Goal: Task Accomplishment & Management: Complete application form

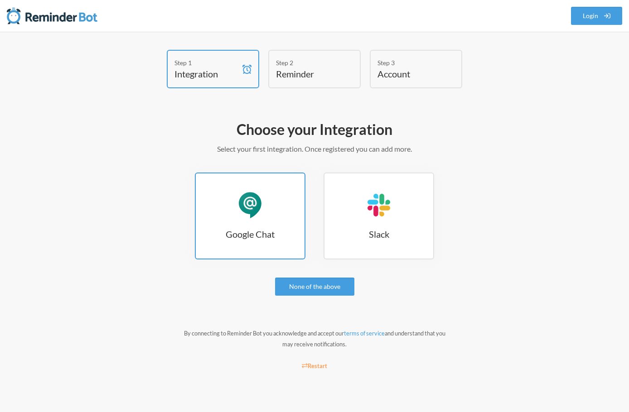
click at [282, 207] on link "Google Chat Google Chat" at bounding box center [250, 216] width 111 height 87
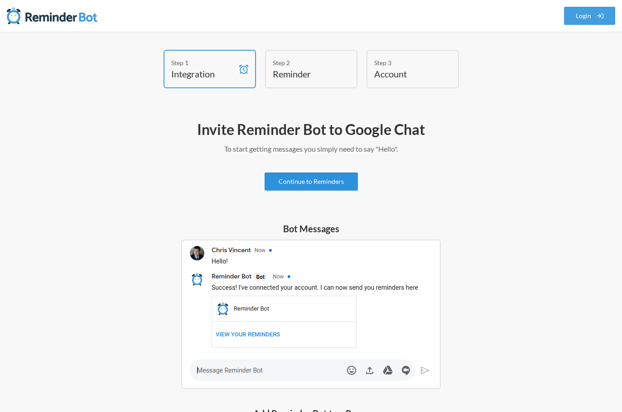
click at [328, 180] on link "Continue to Reminders" at bounding box center [311, 182] width 93 height 18
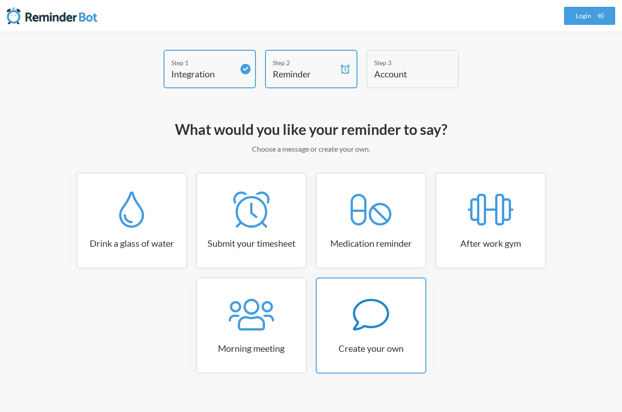
click at [352, 314] on div at bounding box center [371, 315] width 109 height 36
select select "11:30:00"
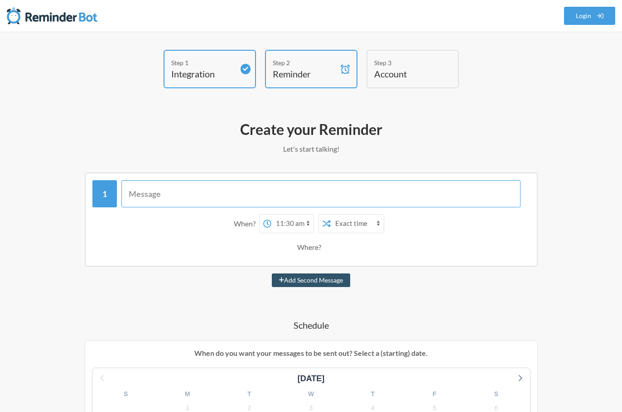
click at [308, 188] on input "text" at bounding box center [320, 193] width 399 height 27
type input "Upload Vesti"
click at [323, 222] on icon at bounding box center [327, 224] width 8 height 8
click at [334, 225] on select "Exact time Random time" at bounding box center [357, 224] width 53 height 18
click at [313, 227] on select "12:00 am 12:15 am 12:30 am 12:45 am 1:00 am 1:15 am 1:30 am 1:45 am 2:00 am 2:1…" at bounding box center [292, 224] width 42 height 18
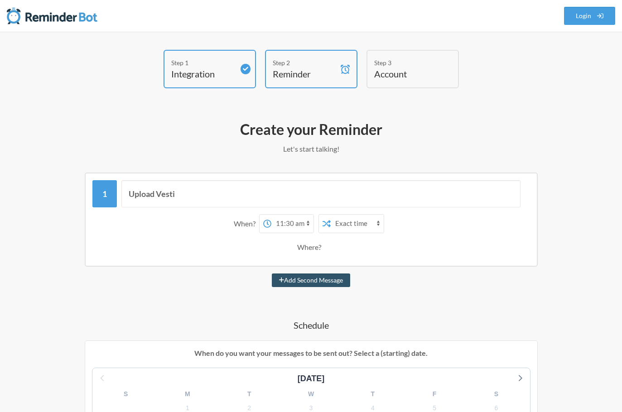
click at [310, 227] on select "12:00 am 12:15 am 12:30 am 12:45 am 1:00 am 1:15 am 1:30 am 1:45 am 2:00 am 2:1…" at bounding box center [292, 224] width 42 height 18
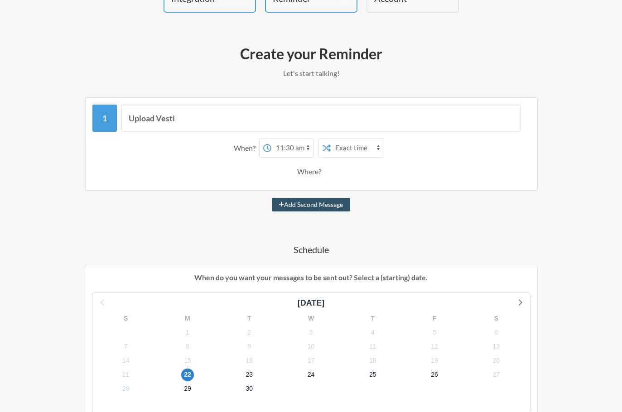
scroll to position [227, 0]
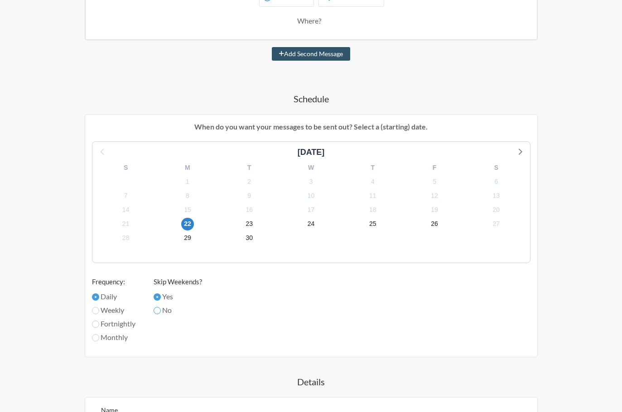
click at [161, 309] on input "No" at bounding box center [157, 310] width 7 height 7
radio input "true"
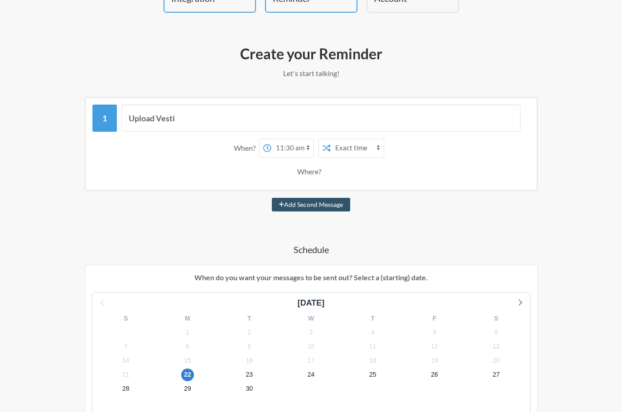
scroll to position [0, 0]
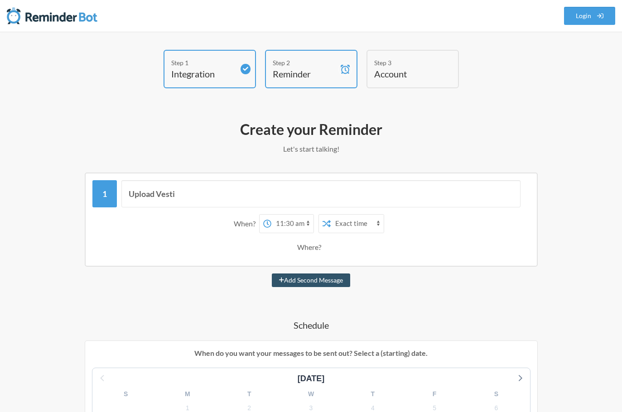
click at [297, 223] on select "12:00 am 12:15 am 12:30 am 12:45 am 1:00 am 1:15 am 1:30 am 1:45 am 2:00 am 2:1…" at bounding box center [292, 224] width 42 height 18
select select "08:00:00"
click at [271, 215] on select "12:00 am 12:15 am 12:30 am 12:45 am 1:00 am 1:15 am 1:30 am 1:45 am 2:00 am 2:1…" at bounding box center [292, 224] width 42 height 18
click at [276, 187] on input "Upload Vesti" at bounding box center [320, 193] width 399 height 27
click at [317, 282] on button "Add Second Message" at bounding box center [311, 281] width 78 height 14
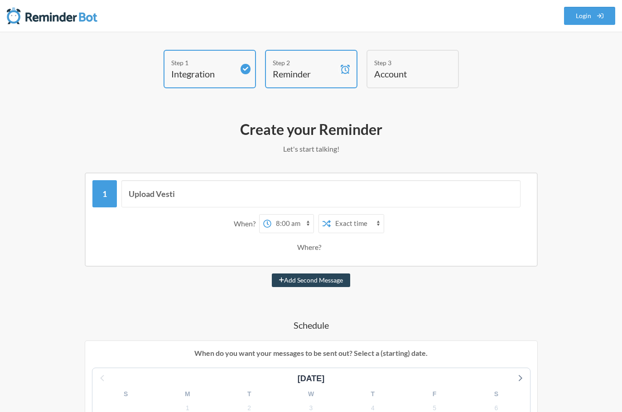
select select "09:00:00"
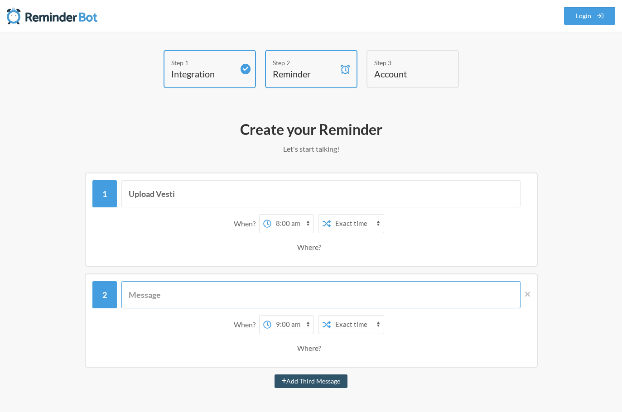
click at [303, 286] on input "text" at bounding box center [320, 294] width 399 height 27
drag, startPoint x: 303, startPoint y: 286, endPoint x: 286, endPoint y: 309, distance: 28.2
click at [291, 303] on input "Upload Vesti" at bounding box center [320, 294] width 399 height 27
type input "Upload Vesti"
click at [282, 314] on div "When? 12:00 am 12:15 am 12:30 am 12:45 am 1:00 am 1:15 am 1:30 am 1:45 am 2:00 …" at bounding box center [311, 337] width 438 height 52
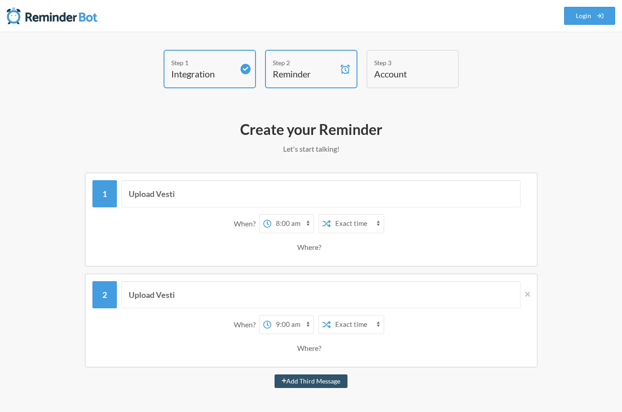
click at [278, 322] on select "12:00 am 12:15 am 12:30 am 12:45 am 1:00 am 1:15 am 1:30 am 1:45 am 2:00 am 2:1…" at bounding box center [292, 325] width 42 height 18
click at [271, 316] on select "12:00 am 12:15 am 12:30 am 12:45 am 1:00 am 1:15 am 1:30 am 1:45 am 2:00 am 2:1…" at bounding box center [292, 325] width 42 height 18
click at [296, 327] on select "12:00 am 12:15 am 12:30 am 12:45 am 1:00 am 1:15 am 1:30 am 1:45 am 2:00 am 2:1…" at bounding box center [292, 325] width 42 height 18
select select "10:00:00"
click at [271, 316] on select "12:00 am 12:15 am 12:30 am 12:45 am 1:00 am 1:15 am 1:30 am 1:45 am 2:00 am 2:1…" at bounding box center [292, 325] width 42 height 18
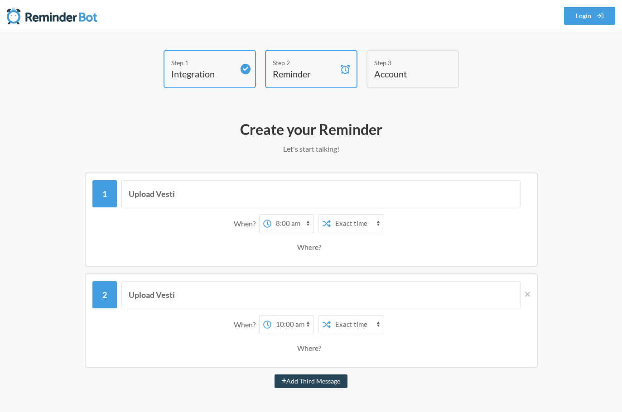
click at [301, 382] on button "Add Third Message" at bounding box center [311, 382] width 73 height 14
select select "11:00:00"
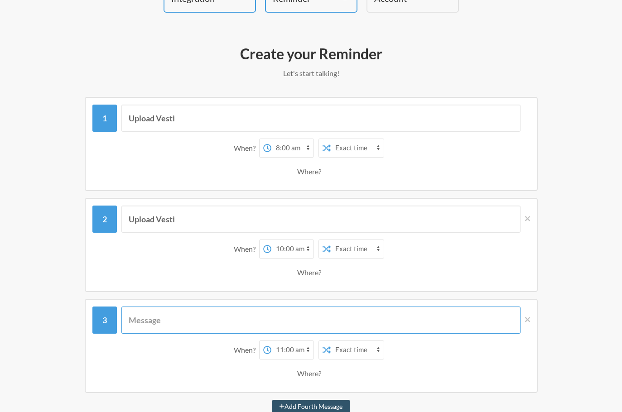
click at [173, 323] on input "text" at bounding box center [320, 320] width 399 height 27
type input "Upload Vesti"
click at [285, 351] on select "12:00 am 12:15 am 12:30 am 12:45 am 1:00 am 1:15 am 1:30 am 1:45 am 2:00 am 2:1…" at bounding box center [292, 350] width 42 height 18
select select "13:00:00"
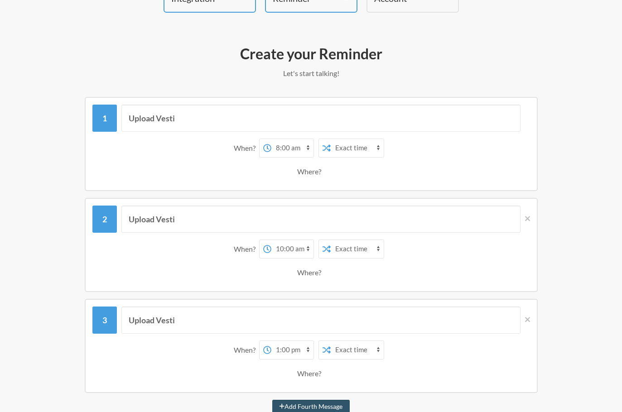
click at [271, 341] on select "12:00 am 12:15 am 12:30 am 12:45 am 1:00 am 1:15 am 1:30 am 1:45 am 2:00 am 2:1…" at bounding box center [292, 350] width 42 height 18
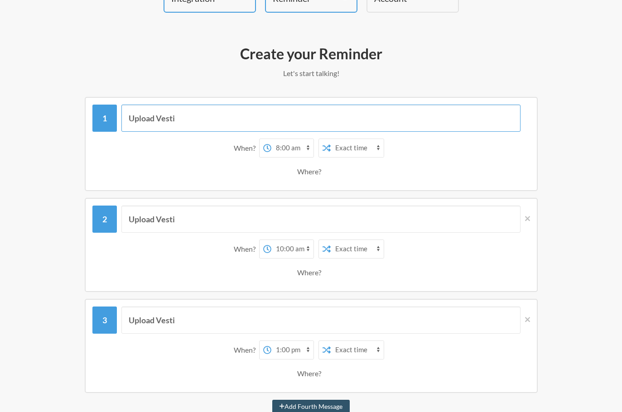
click at [188, 121] on input "Upload Vesti" at bounding box center [320, 118] width 399 height 27
type input "Download Vesti"
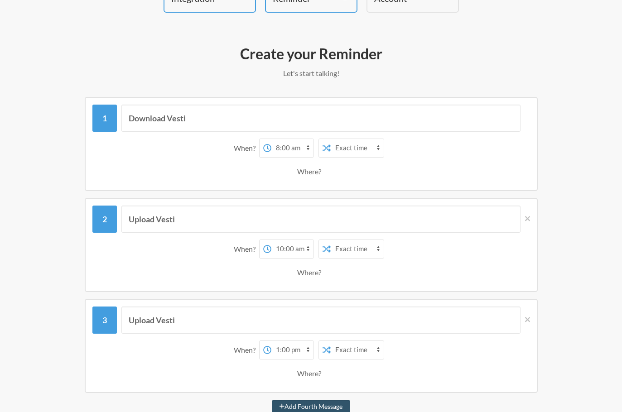
click at [274, 148] on select "12:00 am 12:15 am 12:30 am 12:45 am 1:00 am 1:15 am 1:30 am 1:45 am 2:00 am 2:1…" at bounding box center [292, 148] width 42 height 18
select select "07:30:00"
click at [271, 139] on select "12:00 am 12:15 am 12:30 am 12:45 am 1:00 am 1:15 am 1:30 am 1:45 am 2:00 am 2:1…" at bounding box center [292, 148] width 42 height 18
click at [290, 246] on select "12:00 am 12:15 am 12:30 am 12:45 am 1:00 am 1:15 am 1:30 am 1:45 am 2:00 am 2:1…" at bounding box center [292, 249] width 42 height 18
select select "09:30:00"
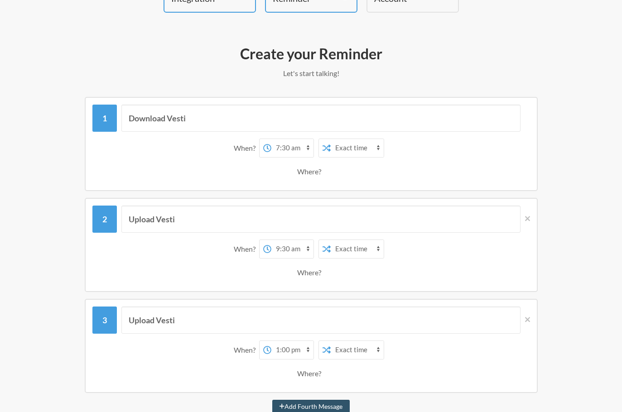
click at [271, 240] on select "12:00 am 12:15 am 12:30 am 12:45 am 1:00 am 1:15 am 1:30 am 1:45 am 2:00 am 2:1…" at bounding box center [292, 249] width 42 height 18
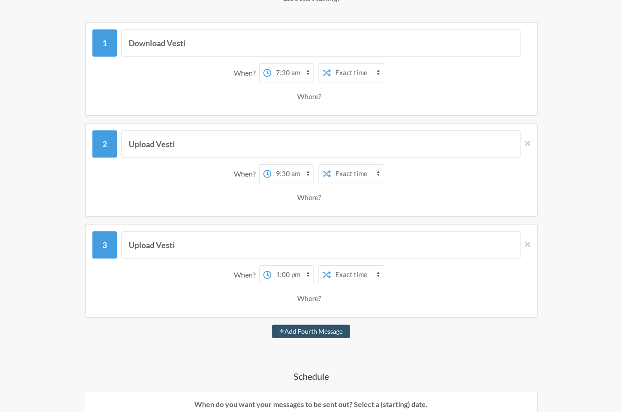
click at [295, 272] on select "12:00 am 12:15 am 12:30 am 12:45 am 1:00 am 1:15 am 1:30 am 1:45 am 2:00 am 2:1…" at bounding box center [292, 275] width 42 height 18
click at [271, 266] on select "12:00 am 12:15 am 12:30 am 12:45 am 1:00 am 1:15 am 1:30 am 1:45 am 2:00 am 2:1…" at bounding box center [292, 275] width 42 height 18
click at [299, 283] on select "12:00 am 12:15 am 12:30 am 12:45 am 1:00 am 1:15 am 1:30 am 1:45 am 2:00 am 2:1…" at bounding box center [292, 275] width 42 height 18
select select "13:30:00"
click at [271, 266] on select "12:00 am 12:15 am 12:30 am 12:45 am 1:00 am 1:15 am 1:30 am 1:45 am 2:00 am 2:1…" at bounding box center [292, 275] width 42 height 18
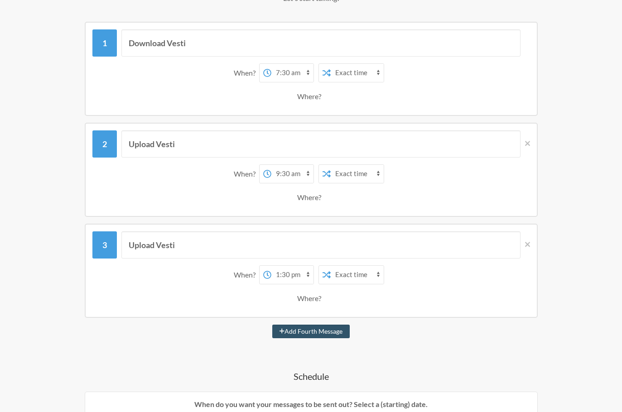
click at [295, 178] on select "12:00 am 12:15 am 12:30 am 12:45 am 1:00 am 1:15 am 1:30 am 1:45 am 2:00 am 2:1…" at bounding box center [292, 174] width 42 height 18
click at [271, 165] on select "12:00 am 12:15 am 12:30 am 12:45 am 1:00 am 1:15 am 1:30 am 1:45 am 2:00 am 2:1…" at bounding box center [292, 174] width 42 height 18
click at [292, 177] on select "12:00 am 12:15 am 12:30 am 12:45 am 1:00 am 1:15 am 1:30 am 1:45 am 2:00 am 2:1…" at bounding box center [292, 174] width 42 height 18
select select "10:00:00"
click at [271, 165] on select "12:00 am 12:15 am 12:30 am 12:45 am 1:00 am 1:15 am 1:30 am 1:45 am 2:00 am 2:1…" at bounding box center [292, 174] width 42 height 18
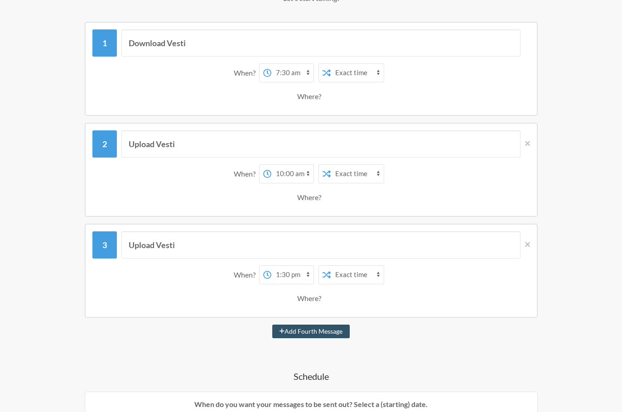
click at [302, 282] on select "12:00 am 12:15 am 12:30 am 12:45 am 1:00 am 1:15 am 1:30 am 1:45 am 2:00 am 2:1…" at bounding box center [292, 275] width 42 height 18
select select "13:00:00"
click at [271, 266] on select "12:00 am 12:15 am 12:30 am 12:45 am 1:00 am 1:15 am 1:30 am 1:45 am 2:00 am 2:1…" at bounding box center [292, 275] width 42 height 18
click at [308, 328] on button "Add Fourth Message" at bounding box center [310, 332] width 77 height 14
select select "14:00:00"
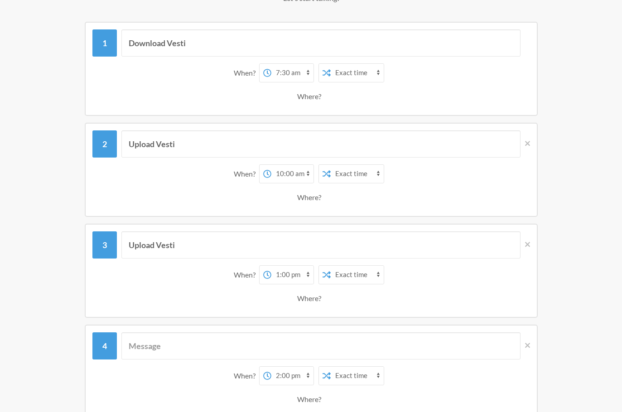
scroll to position [227, 0]
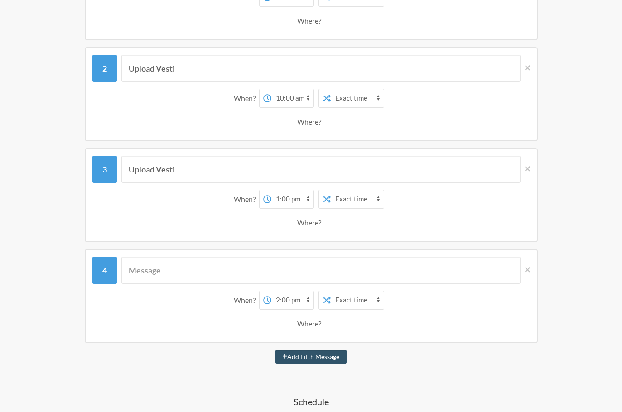
click at [287, 299] on select "12:00 am 12:15 am 12:30 am 12:45 am 1:00 am 1:15 am 1:30 am 1:45 am 2:00 am 2:1…" at bounding box center [292, 300] width 42 height 18
click at [217, 275] on input "text" at bounding box center [320, 270] width 399 height 27
click at [291, 207] on select "12:00 am 12:15 am 12:30 am 12:45 am 1:00 am 1:15 am 1:30 am 1:45 am 2:00 am 2:1…" at bounding box center [292, 199] width 42 height 18
click at [183, 109] on div "When? 12:00 am 12:15 am 12:30 am 12:45 am 1:00 am 1:15 am 1:30 am 1:45 am 2:00 …" at bounding box center [311, 110] width 438 height 52
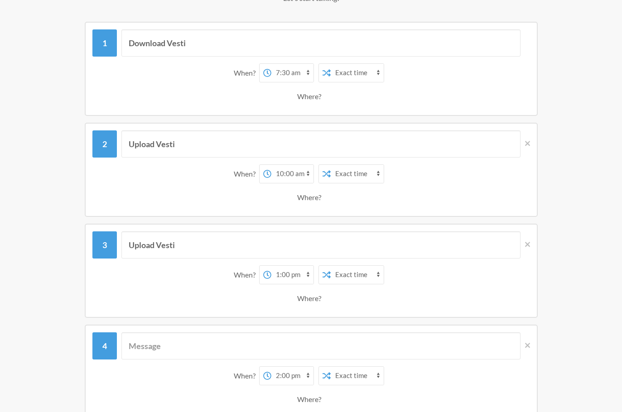
click at [271, 171] on select "12:00 am 12:15 am 12:30 am 12:45 am 1:00 am 1:15 am 1:30 am 1:45 am 2:00 am 2:1…" at bounding box center [292, 174] width 42 height 18
select select "09:30:00"
click at [271, 165] on select "12:00 am 12:15 am 12:30 am 12:45 am 1:00 am 1:15 am 1:30 am 1:45 am 2:00 am 2:1…" at bounding box center [292, 174] width 42 height 18
click at [293, 174] on select "12:00 am 12:15 am 12:30 am 12:45 am 1:00 am 1:15 am 1:30 am 1:45 am 2:00 am 2:1…" at bounding box center [292, 174] width 42 height 18
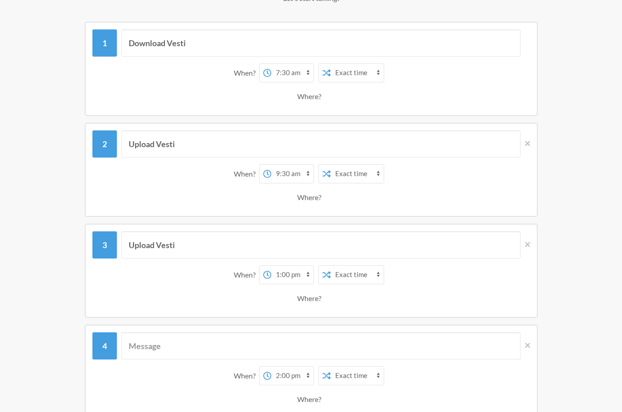
click at [280, 275] on select "12:00 am 12:15 am 12:30 am 12:45 am 1:00 am 1:15 am 1:30 am 1:45 am 2:00 am 2:1…" at bounding box center [292, 275] width 42 height 18
click at [271, 266] on select "12:00 am 12:15 am 12:30 am 12:45 am 1:00 am 1:15 am 1:30 am 1:45 am 2:00 am 2:1…" at bounding box center [292, 275] width 42 height 18
click at [280, 269] on select "12:00 am 12:15 am 12:30 am 12:45 am 1:00 am 1:15 am 1:30 am 1:45 am 2:00 am 2:1…" at bounding box center [292, 275] width 42 height 18
select select "11:30:00"
click at [271, 266] on select "12:00 am 12:15 am 12:30 am 12:45 am 1:00 am 1:15 am 1:30 am 1:45 am 2:00 am 2:1…" at bounding box center [292, 275] width 42 height 18
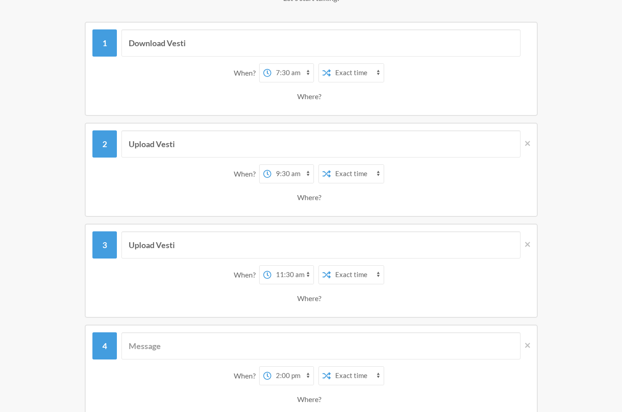
click at [290, 282] on select "12:00 am 12:15 am 12:30 am 12:45 am 1:00 am 1:15 am 1:30 am 1:45 am 2:00 am 2:1…" at bounding box center [292, 275] width 42 height 18
click at [271, 266] on select "12:00 am 12:15 am 12:30 am 12:45 am 1:00 am 1:15 am 1:30 am 1:45 am 2:00 am 2:1…" at bounding box center [292, 275] width 42 height 18
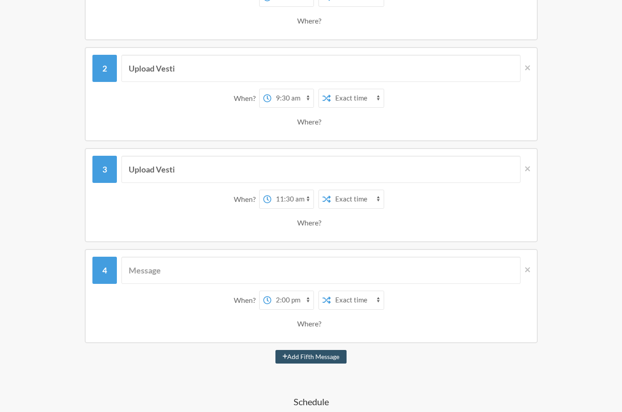
click at [285, 295] on select "12:00 am 12:15 am 12:30 am 12:45 am 1:00 am 1:15 am 1:30 am 1:45 am 2:00 am 2:1…" at bounding box center [292, 300] width 42 height 18
select select "14:30:00"
click at [271, 291] on select "12:00 am 12:15 am 12:30 am 12:45 am 1:00 am 1:15 am 1:30 am 1:45 am 2:00 am 2:1…" at bounding box center [292, 300] width 42 height 18
click at [302, 352] on button "Add Fifth Message" at bounding box center [311, 357] width 72 height 14
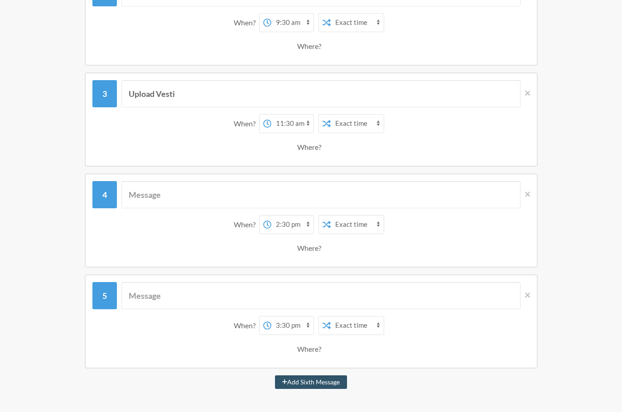
click at [297, 328] on select "12:00 am 12:15 am 12:30 am 12:45 am 1:00 am 1:15 am 1:30 am 1:45 am 2:00 am 2:1…" at bounding box center [292, 326] width 42 height 18
select select "16:00:00"
click at [271, 317] on select "12:00 am 12:15 am 12:30 am 12:45 am 1:00 am 1:15 am 1:30 am 1:45 am 2:00 am 2:1…" at bounding box center [292, 326] width 42 height 18
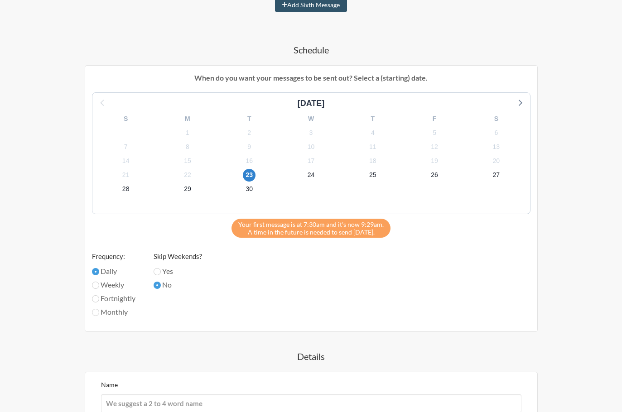
scroll to position [755, 0]
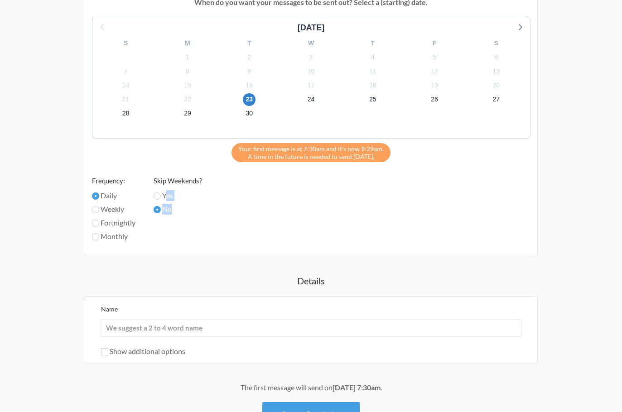
drag, startPoint x: 167, startPoint y: 198, endPoint x: 171, endPoint y: 209, distance: 12.0
click at [171, 209] on div "Skip Weekends? Yes No" at bounding box center [178, 210] width 48 height 69
click at [175, 212] on label "No" at bounding box center [178, 209] width 48 height 11
click at [161, 212] on input "No" at bounding box center [157, 209] width 7 height 7
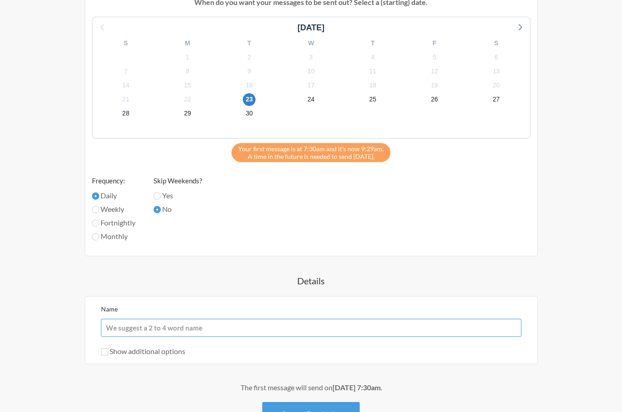
click at [208, 328] on input "Name" at bounding box center [311, 328] width 420 height 18
click at [214, 329] on input "Name" at bounding box center [311, 328] width 420 height 18
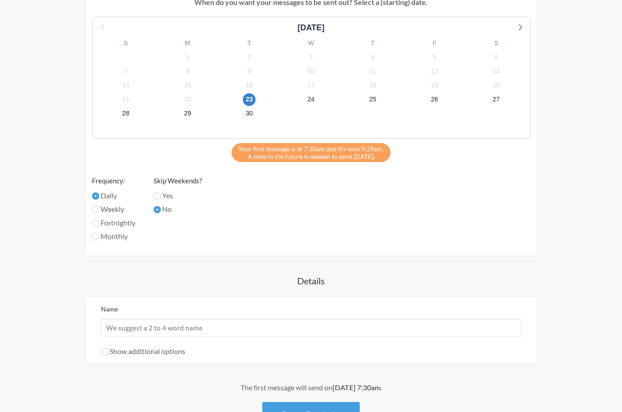
click at [166, 353] on label "Show additional options" at bounding box center [143, 351] width 84 height 9
click at [108, 353] on input "Show additional options" at bounding box center [104, 351] width 7 height 7
checkbox input "true"
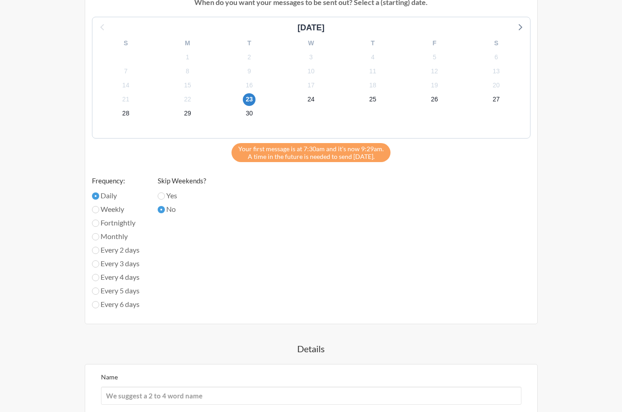
scroll to position [830, 0]
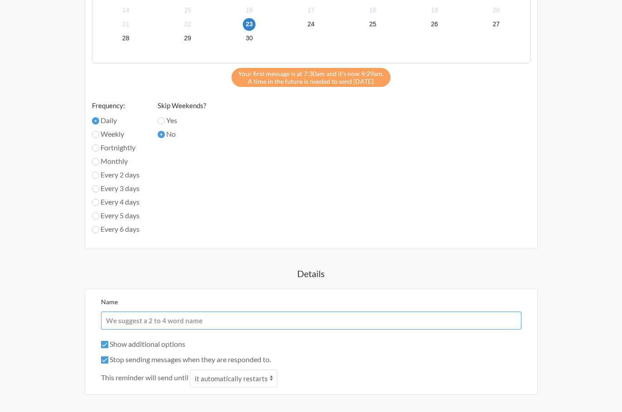
click at [153, 319] on input "Name" at bounding box center [311, 321] width 420 height 18
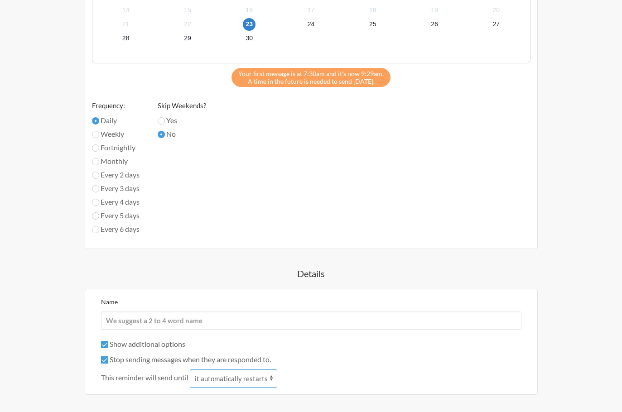
click at [238, 381] on select "it automatically restarts it is replied to" at bounding box center [233, 379] width 87 height 18
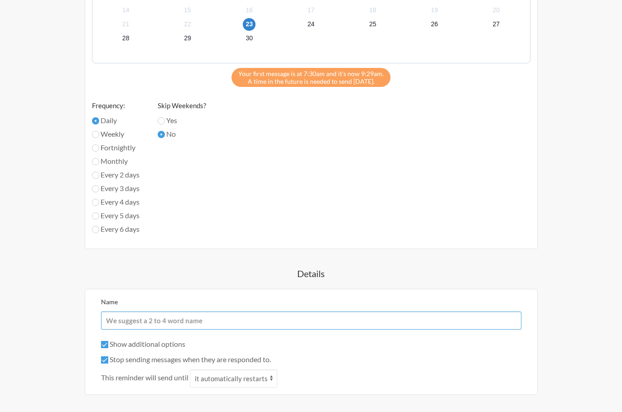
click at [236, 314] on input "Name" at bounding box center [311, 321] width 420 height 18
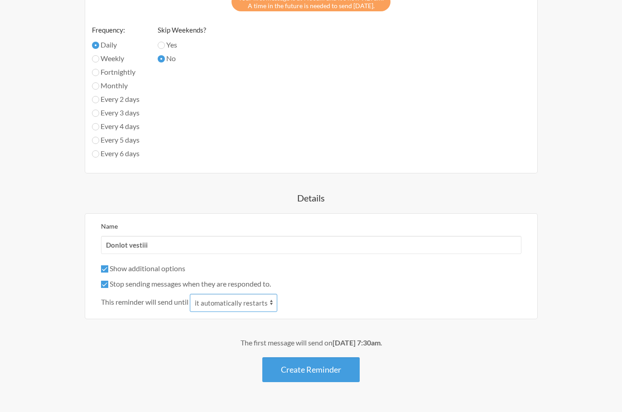
click at [232, 299] on select "it automatically restarts it is replied to" at bounding box center [233, 303] width 87 height 18
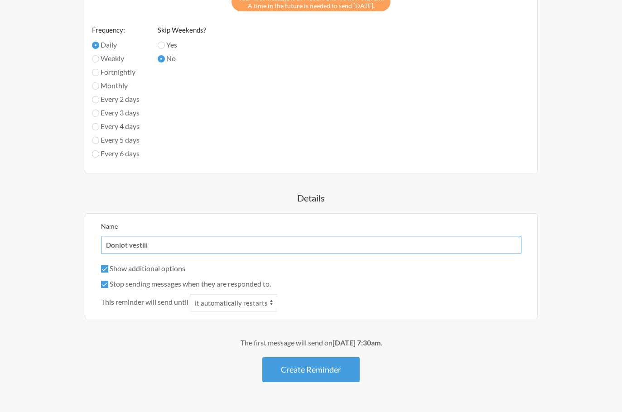
click at [219, 244] on input "Donlot vestiii" at bounding box center [311, 245] width 420 height 18
type input "Donlot vesti woy"
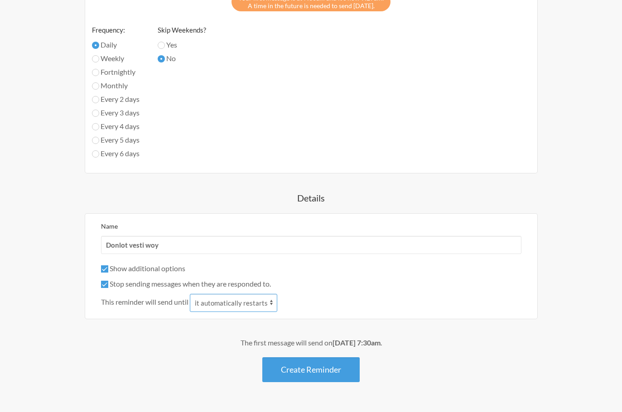
click at [202, 311] on select "it automatically restarts it is replied to" at bounding box center [233, 303] width 87 height 18
click at [220, 305] on select "it automatically restarts it is replied to" at bounding box center [233, 303] width 87 height 18
click at [169, 285] on label "Stop sending messages when they are responded to." at bounding box center [186, 284] width 170 height 9
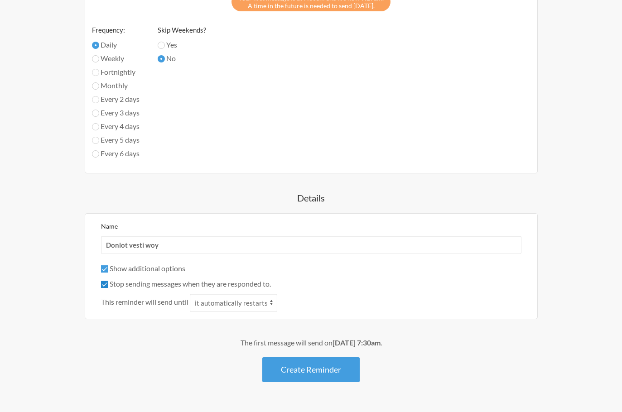
click at [108, 285] on input "Stop sending messages when they are responded to." at bounding box center [104, 284] width 7 height 7
click at [169, 285] on label "Stop sending messages when they are responded to." at bounding box center [186, 284] width 170 height 9
click at [108, 285] on input "Stop sending messages when they are responded to." at bounding box center [104, 284] width 7 height 7
click at [169, 285] on label "Stop sending messages when they are responded to." at bounding box center [186, 284] width 170 height 9
click at [108, 285] on input "Stop sending messages when they are responded to." at bounding box center [104, 284] width 7 height 7
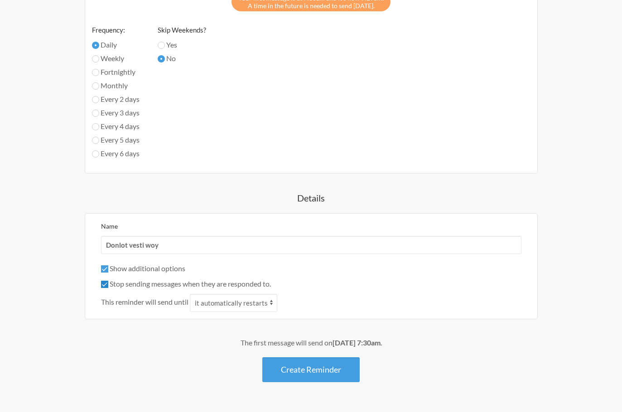
checkbox input "false"
click at [167, 273] on div "Show additional options" at bounding box center [311, 268] width 420 height 11
click at [167, 270] on label "Show additional options" at bounding box center [143, 268] width 84 height 9
click at [108, 270] on input "Show additional options" at bounding box center [104, 268] width 7 height 7
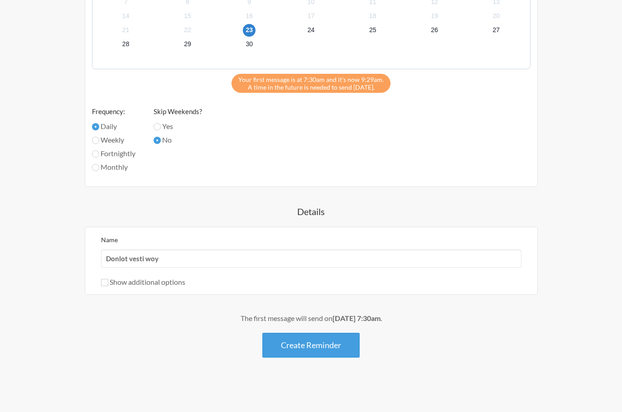
click at [167, 270] on div "Name Donlot vesti woy Show additional options Hide this reminder from calendars…" at bounding box center [311, 260] width 420 height 53
click at [159, 279] on label "Show additional options" at bounding box center [143, 282] width 84 height 9
click at [108, 279] on input "Show additional options" at bounding box center [104, 282] width 7 height 7
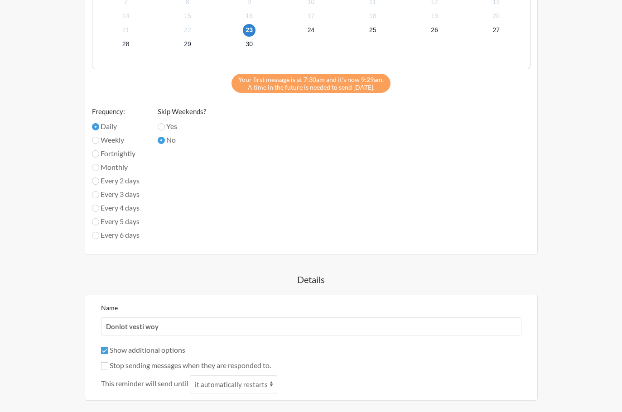
click at [145, 348] on label "Show additional options" at bounding box center [143, 350] width 84 height 9
click at [108, 348] on input "Show additional options" at bounding box center [104, 350] width 7 height 7
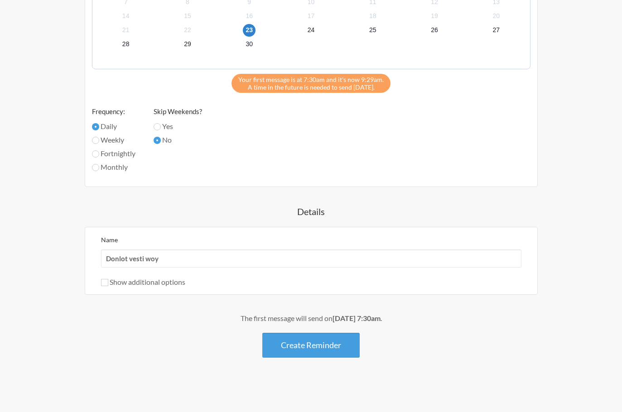
click at [162, 280] on label "Show additional options" at bounding box center [143, 282] width 84 height 9
click at [108, 280] on input "Show additional options" at bounding box center [104, 282] width 7 height 7
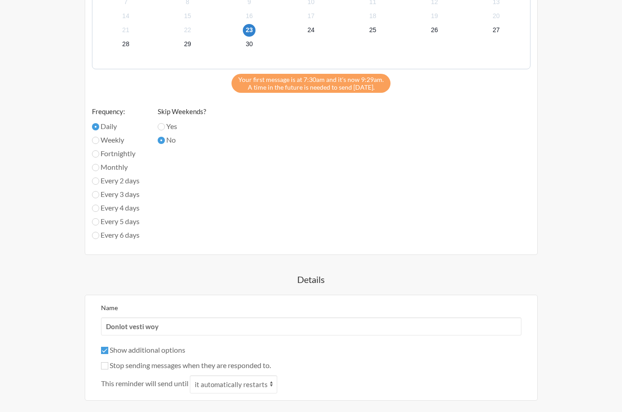
click at [128, 347] on label "Show additional options" at bounding box center [143, 350] width 84 height 9
click at [108, 347] on input "Show additional options" at bounding box center [104, 350] width 7 height 7
checkbox input "false"
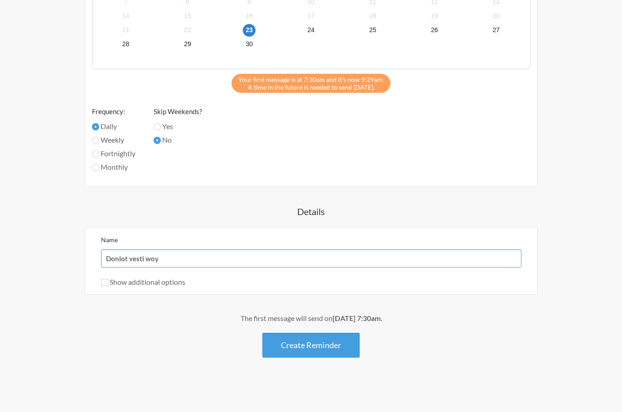
click at [195, 260] on input "Donlot vesti woy" at bounding box center [311, 259] width 420 height 18
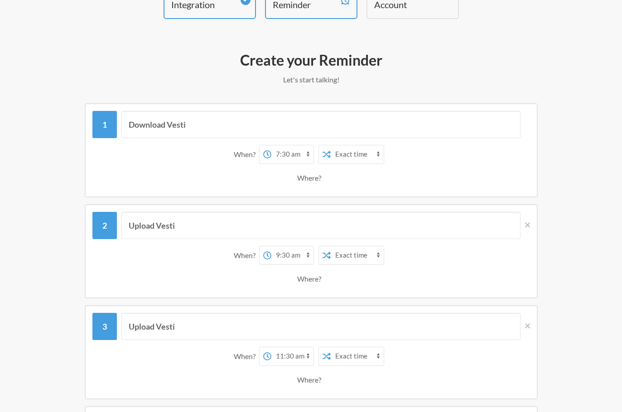
scroll to position [0, 0]
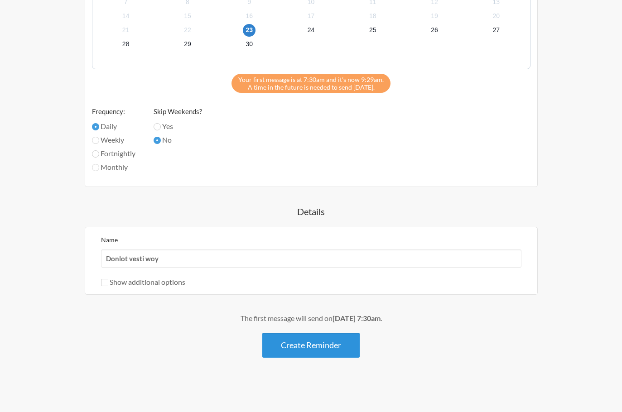
click at [297, 333] on button "Create Reminder" at bounding box center [310, 345] width 97 height 25
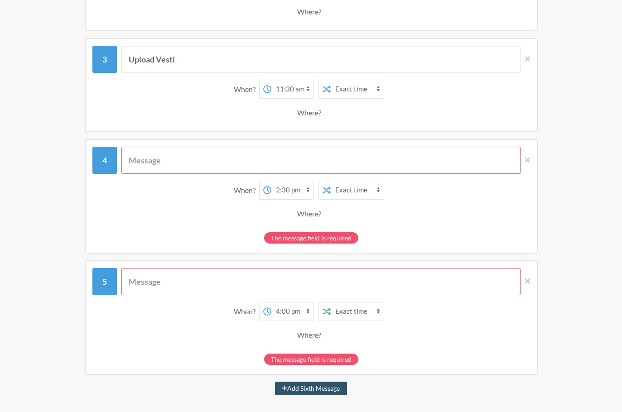
scroll to position [110, 0]
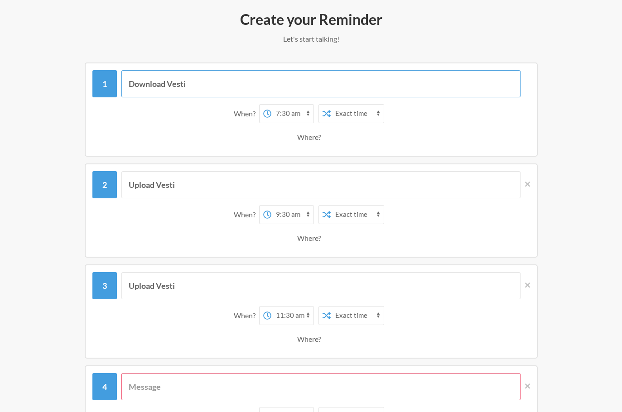
click at [170, 95] on input "Download Vesti" at bounding box center [320, 83] width 399 height 27
click at [148, 219] on div "When? 12:00 am 12:15 am 12:30 am 12:45 am 1:00 am 1:15 am 1:30 am 1:45 am 2:00 …" at bounding box center [311, 214] width 429 height 19
click at [160, 198] on div "Upload Vesti When? 12:00 am 12:15 am 12:30 am 12:45 am 1:00 am 1:15 am 1:30 am …" at bounding box center [311, 211] width 438 height 81
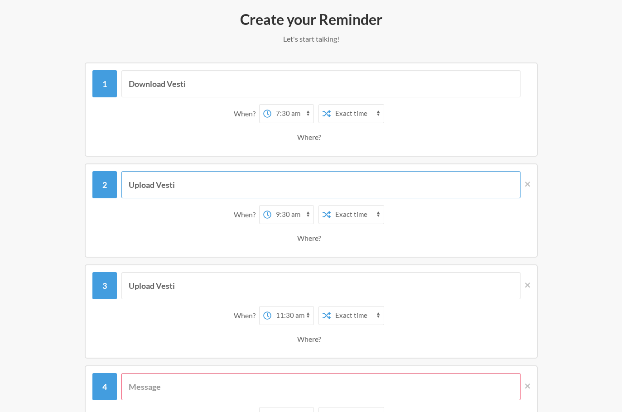
click at [165, 185] on input "Upload Vesti" at bounding box center [320, 184] width 399 height 27
paste input "Down"
type input "Download Vesti"
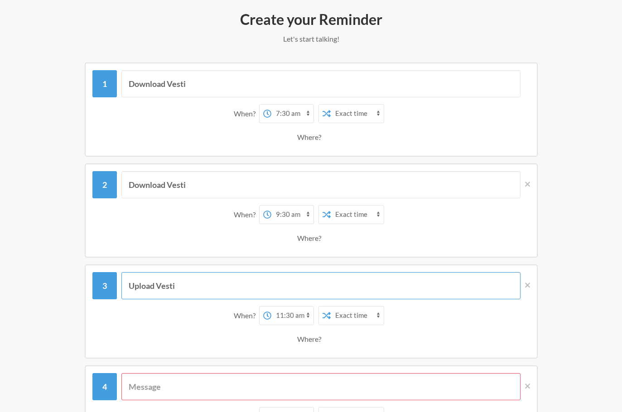
click at [157, 281] on input "Upload Vesti" at bounding box center [320, 285] width 399 height 27
click at [157, 282] on input "Upload Vesti" at bounding box center [320, 285] width 399 height 27
paste input "Down"
type input "Download Vesti"
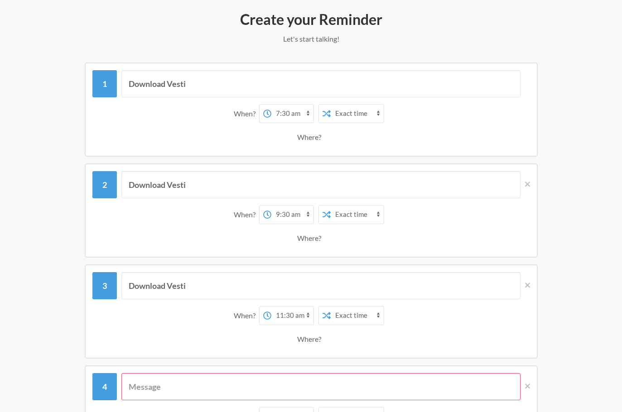
click at [149, 390] on input "text" at bounding box center [320, 386] width 399 height 27
paste input "Download Vesti"
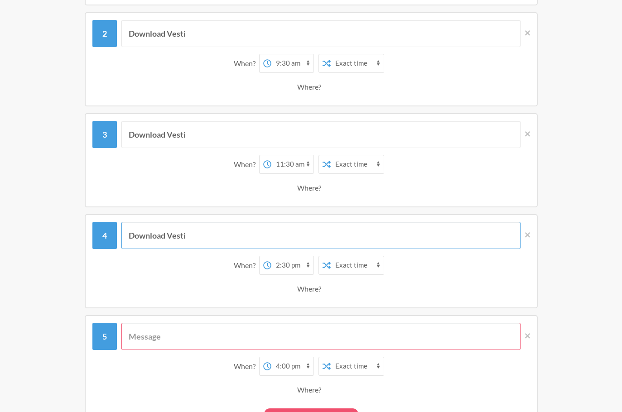
type input "Download Vesti"
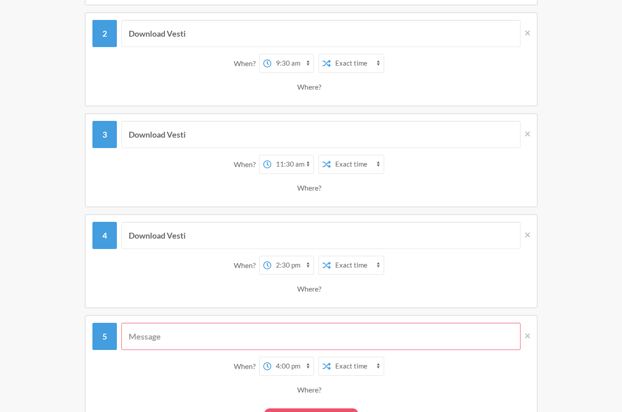
click at [147, 330] on input "text" at bounding box center [320, 336] width 399 height 27
paste input "Download Vesti"
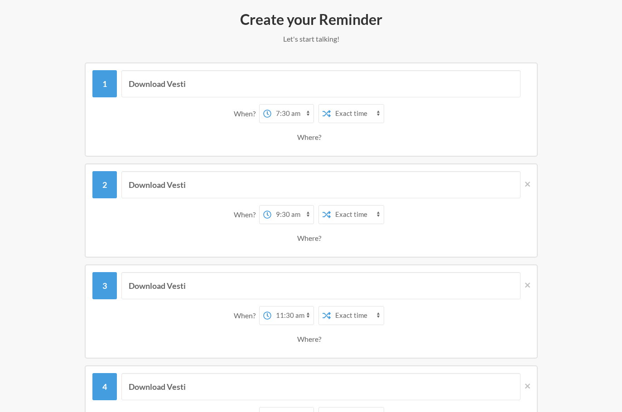
scroll to position [35, 0]
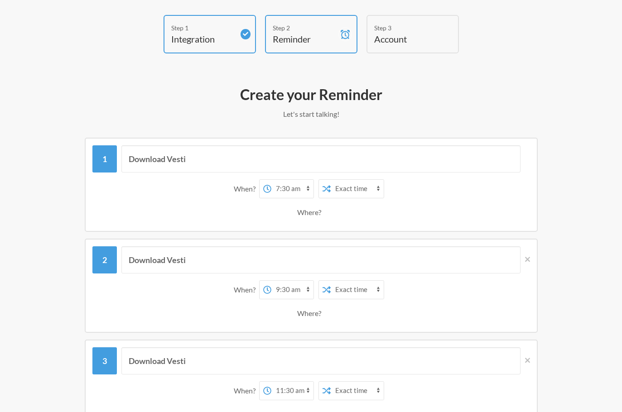
type input "Download Vesti"
click at [278, 285] on select "12:00 am 12:15 am 12:30 am 12:45 am 1:00 am 1:15 am 1:30 am 1:45 am 2:00 am 2:1…" at bounding box center [292, 290] width 42 height 18
click at [280, 288] on select "12:00 am 12:15 am 12:30 am 12:45 am 1:00 am 1:15 am 1:30 am 1:45 am 2:00 am 2:1…" at bounding box center [292, 290] width 42 height 18
click at [284, 290] on select "12:00 am 12:15 am 12:30 am 12:45 am 1:00 am 1:15 am 1:30 am 1:45 am 2:00 am 2:1…" at bounding box center [292, 290] width 42 height 18
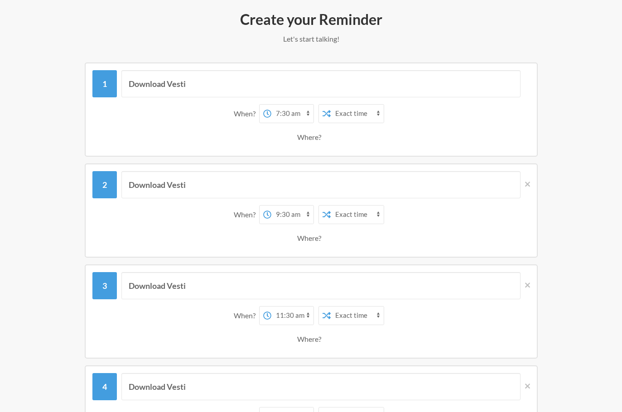
click at [281, 215] on select "12:00 am 12:15 am 12:30 am 12:45 am 1:00 am 1:15 am 1:30 am 1:45 am 2:00 am 2:1…" at bounding box center [292, 215] width 42 height 18
select select "09:45:00"
click at [271, 206] on select "12:00 am 12:15 am 12:30 am 12:45 am 1:00 am 1:15 am 1:30 am 1:45 am 2:00 am 2:1…" at bounding box center [292, 215] width 42 height 18
click at [341, 116] on select "Exact time Random time" at bounding box center [357, 114] width 53 height 18
click at [354, 121] on select "Exact time Random time" at bounding box center [357, 114] width 53 height 18
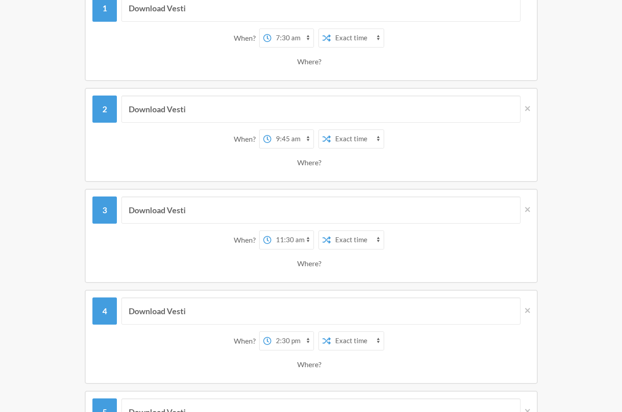
scroll to position [35, 0]
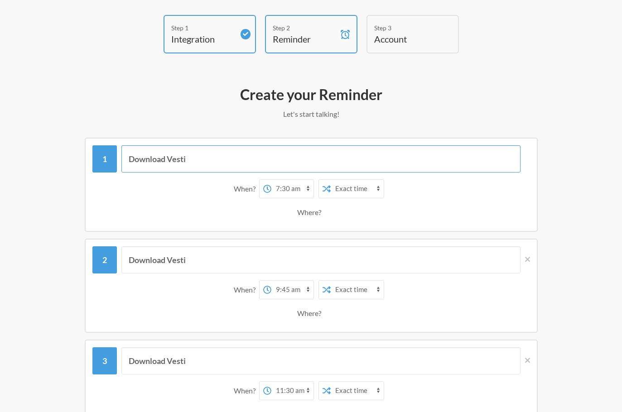
click at [202, 151] on input "Download Vesti" at bounding box center [320, 158] width 399 height 27
click at [275, 179] on div "12:00 am 12:15 am 12:30 am 12:45 am 1:00 am 1:15 am 1:30 am 1:45 am 2:00 am 2:1…" at bounding box center [286, 188] width 55 height 19
click at [279, 184] on select "12:00 am 12:15 am 12:30 am 12:45 am 1:00 am 1:15 am 1:30 am 1:45 am 2:00 am 2:1…" at bounding box center [292, 189] width 42 height 18
select select "09:45:00"
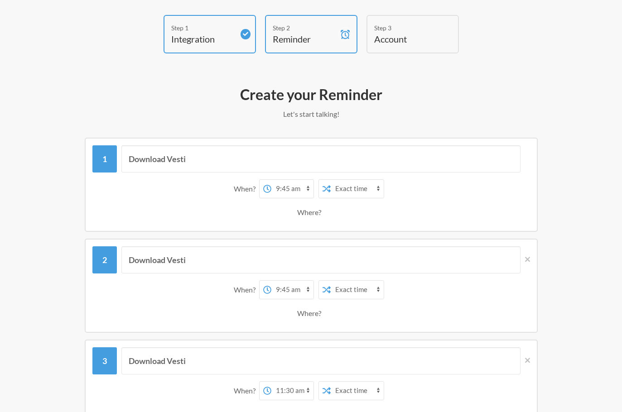
click at [271, 180] on select "12:00 am 12:15 am 12:30 am 12:45 am 1:00 am 1:15 am 1:30 am 1:45 am 2:00 am 2:1…" at bounding box center [292, 189] width 42 height 18
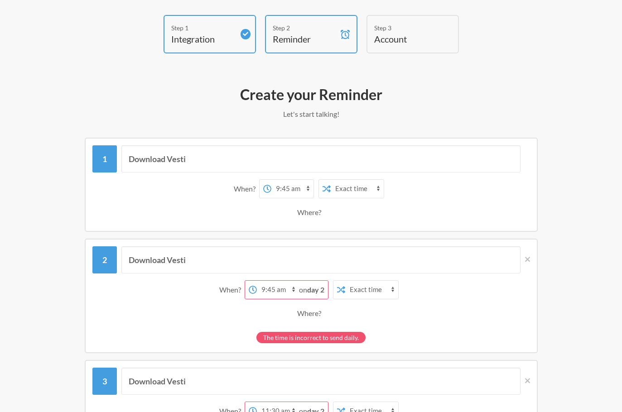
click at [300, 188] on select "12:00 am 12:15 am 12:30 am 12:45 am 1:00 am 1:15 am 1:30 am 1:45 am 2:00 am 2:1…" at bounding box center [292, 189] width 42 height 18
click at [288, 289] on select "12:00 am 12:15 am 12:30 am 12:45 am 1:00 am 1:15 am 1:30 am 1:45 am 2:00 am 2:1…" at bounding box center [278, 290] width 42 height 18
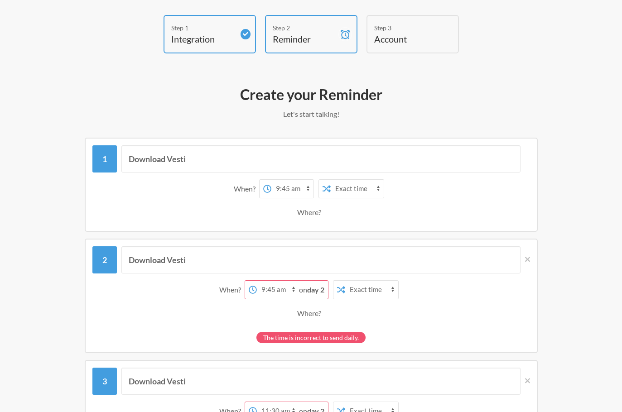
select select "10:00:00"
click at [271, 281] on select "12:00 am 12:15 am 12:30 am 12:45 am 1:00 am 1:15 am 1:30 am 1:45 am 2:00 am 2:1…" at bounding box center [278, 290] width 42 height 18
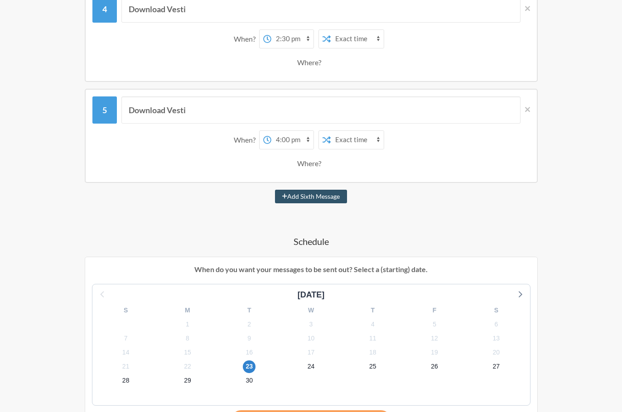
scroll to position [825, 0]
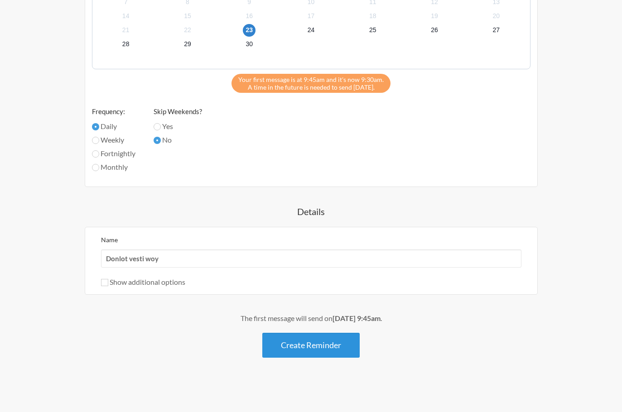
click at [300, 339] on button "Create Reminder" at bounding box center [310, 345] width 97 height 25
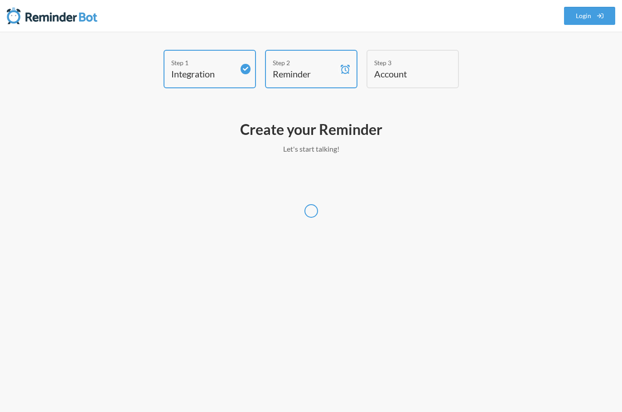
scroll to position [0, 0]
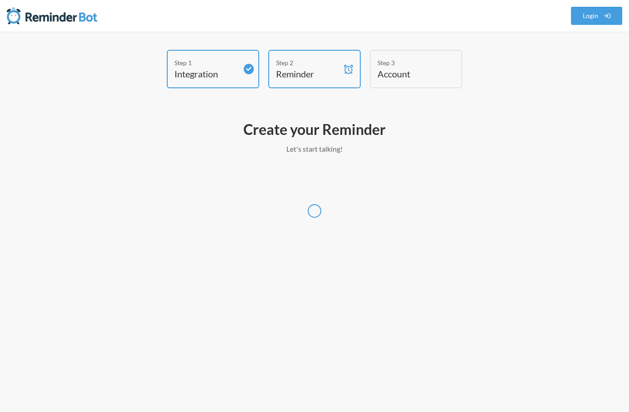
select select "Asia/Jakarta"
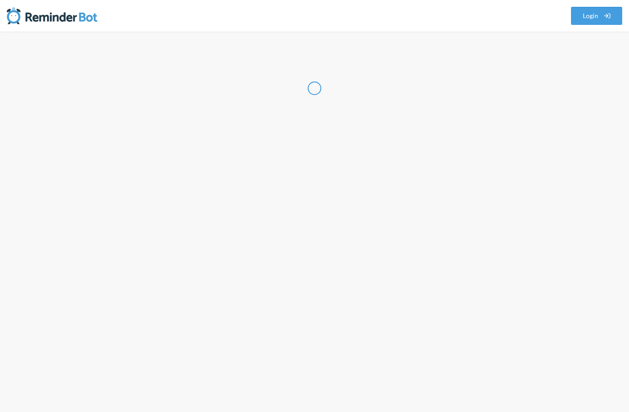
select select "ID"
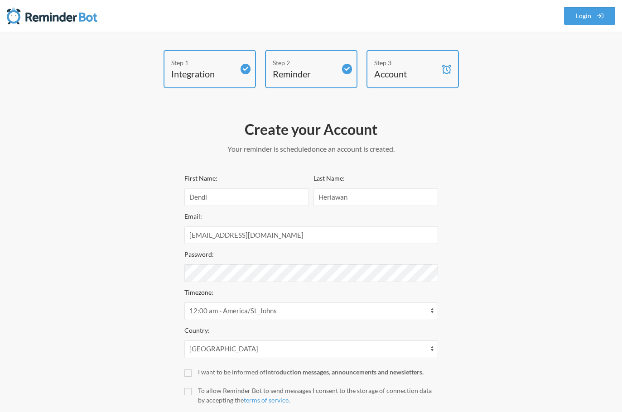
click at [458, 212] on div "Step 1 Integration Step 2 Reminder Step 3 Account Create your Account Your remi…" at bounding box center [311, 251] width 544 height 403
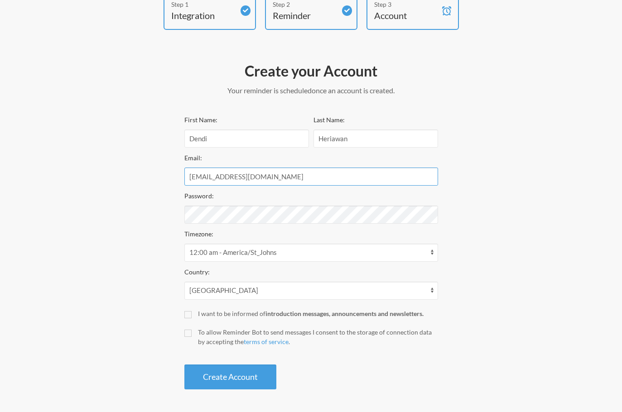
click at [284, 172] on input "dheriawan@pippeline.com" at bounding box center [311, 177] width 254 height 18
click at [299, 144] on input "Dendi" at bounding box center [246, 139] width 125 height 18
click at [349, 138] on input "Heriawan" at bounding box center [376, 139] width 125 height 18
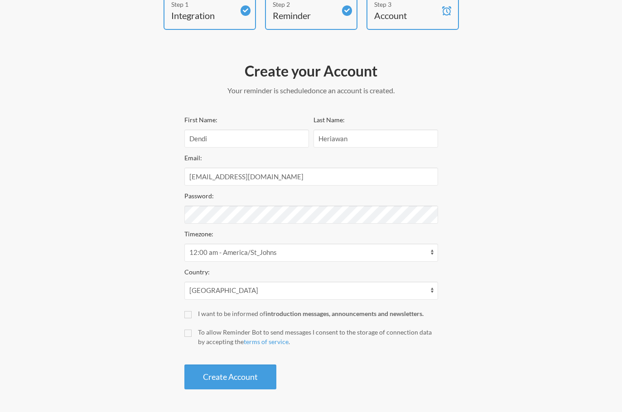
click at [519, 255] on div "Step 1 Integration Step 2 Reminder Step 3 Account Create your Account Your remi…" at bounding box center [311, 192] width 544 height 403
click at [172, 226] on div "Step 1 Integration Step 2 Reminder Step 3 Account Create your Account Your remi…" at bounding box center [311, 192] width 544 height 403
click at [152, 212] on div "Step 1 Integration Step 2 Reminder Step 3 Account Create your Account Your remi…" at bounding box center [311, 192] width 544 height 403
click at [187, 334] on input "To allow Reminder Bot to send messages I consent to the storage of connection d…" at bounding box center [187, 333] width 7 height 7
checkbox input "true"
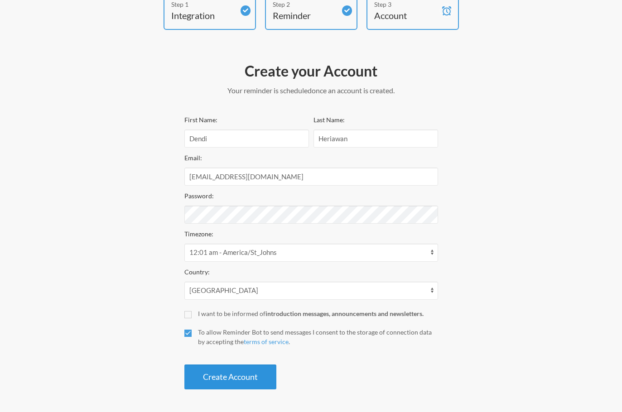
click at [216, 375] on button "Create Account" at bounding box center [230, 377] width 92 height 25
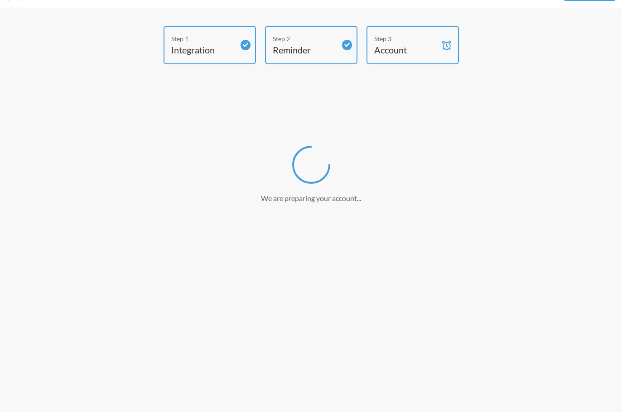
scroll to position [24, 0]
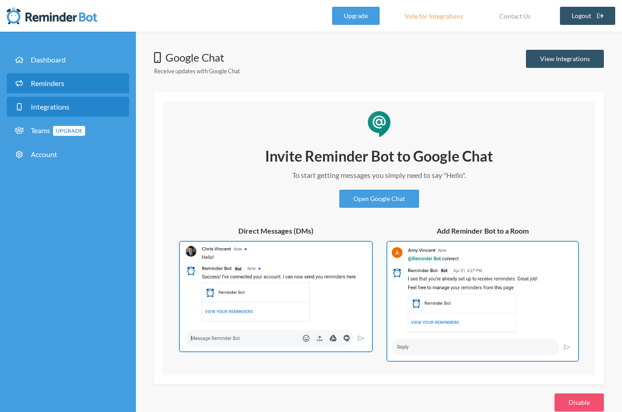
click at [91, 92] on link "Reminders" at bounding box center [68, 83] width 122 height 20
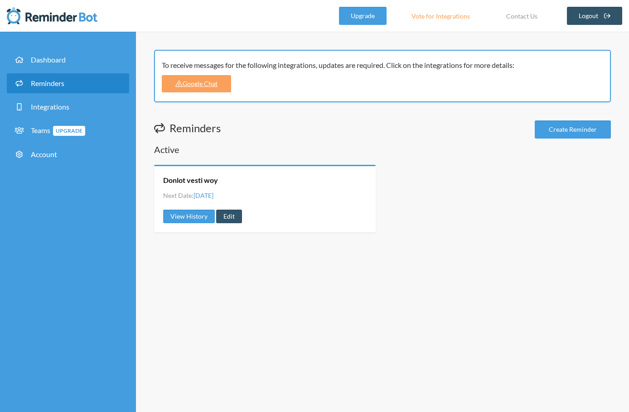
click at [213, 198] on span "Tuesday, September 23" at bounding box center [203, 196] width 20 height 8
click at [222, 89] on link "Google Chat" at bounding box center [196, 83] width 69 height 17
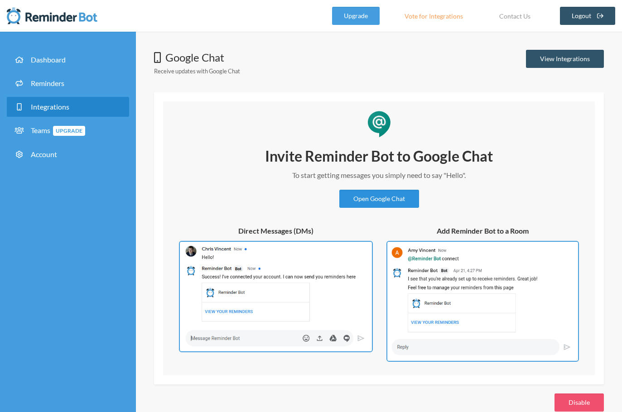
click at [378, 198] on link "Open Google Chat" at bounding box center [379, 199] width 80 height 18
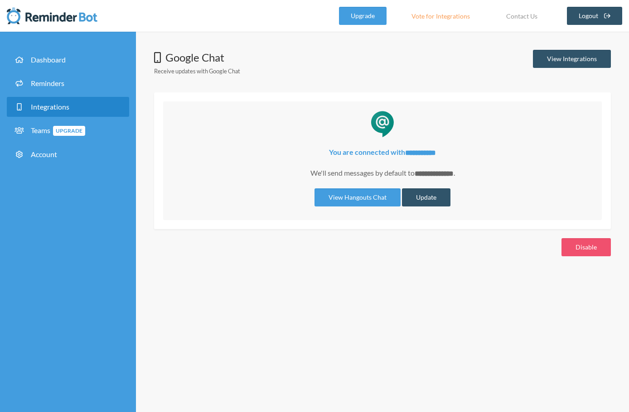
click at [291, 236] on div "**********" at bounding box center [382, 153] width 493 height 207
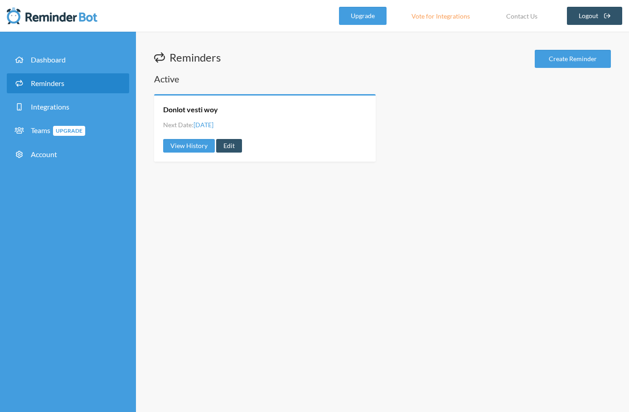
click at [213, 126] on span "Tuesday, September 23" at bounding box center [203, 125] width 20 height 8
click at [229, 146] on link "Edit" at bounding box center [229, 146] width 26 height 14
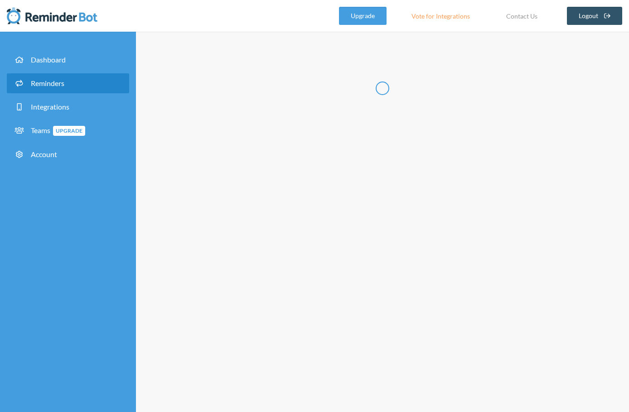
radio input "false"
radio input "true"
type input "Donlot vesti woy"
select select "09:45:00"
select select "10:00:00"
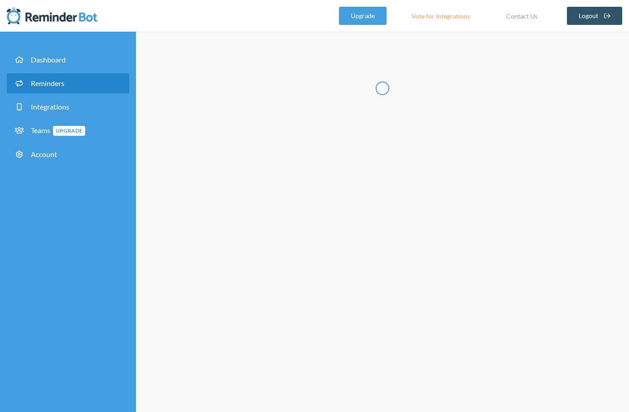
select select "11:30:00"
select select "14:30:00"
select select "16:00:00"
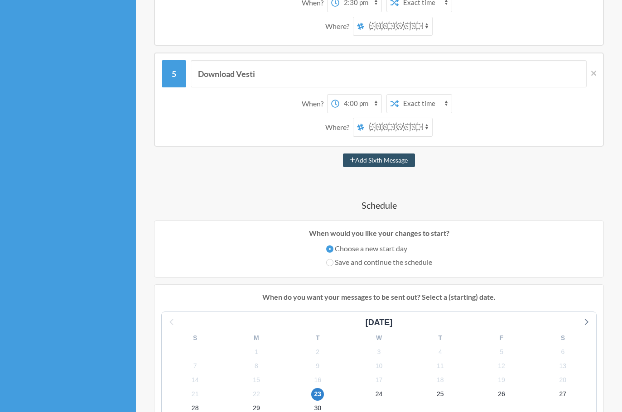
scroll to position [529, 0]
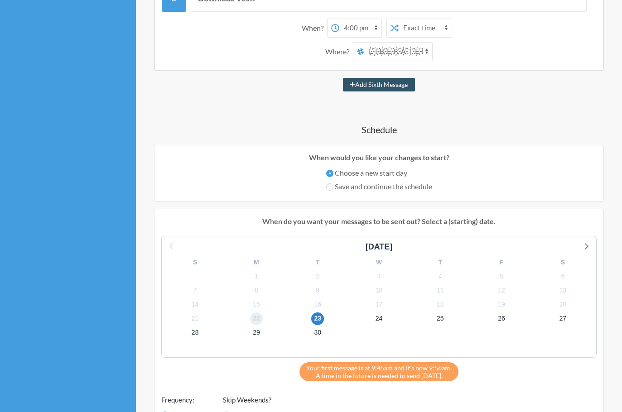
click at [256, 316] on span "22" at bounding box center [256, 319] width 13 height 13
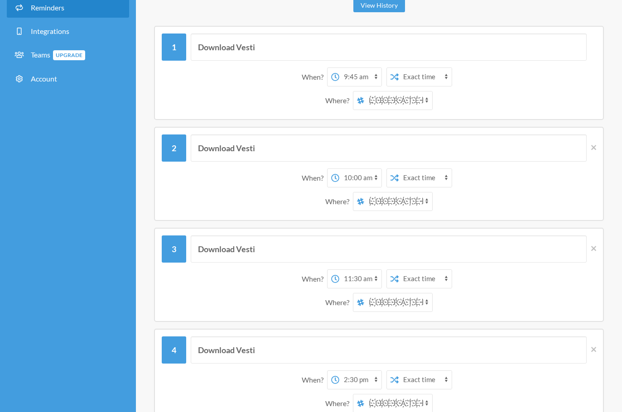
scroll to position [0, 0]
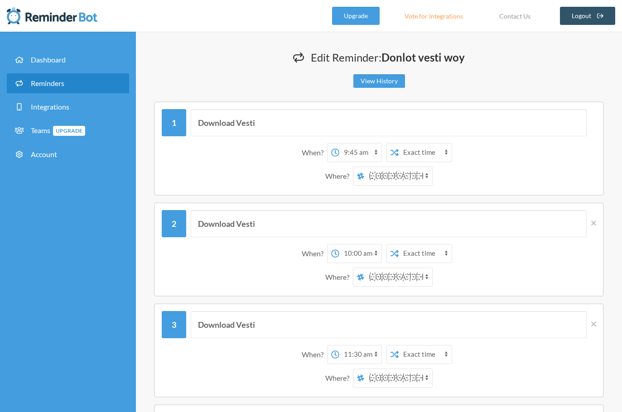
click at [363, 154] on select "12:00 am 12:15 am 12:30 am 12:45 am 1:00 am 1:15 am 1:30 am 1:45 am 2:00 am 2:1…" at bounding box center [360, 153] width 42 height 18
select select "10:00:00"
click at [339, 144] on select "12:00 am 12:15 am 12:30 am 12:45 am 1:00 am 1:15 am 1:30 am 1:45 am 2:00 am 2:1…" at bounding box center [360, 153] width 42 height 18
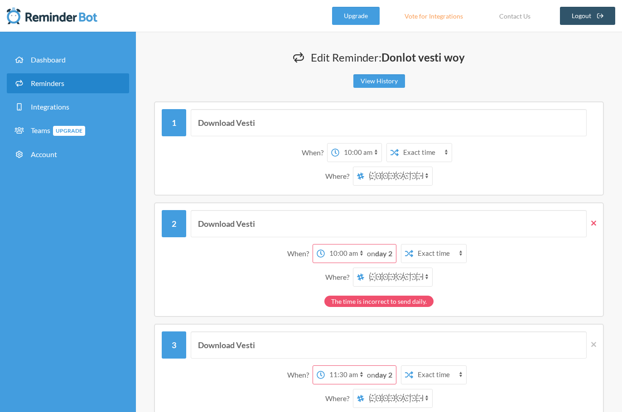
click at [592, 225] on icon at bounding box center [593, 223] width 5 height 5
select select "11:30:00"
select select "14:30:00"
select select "16:00:00"
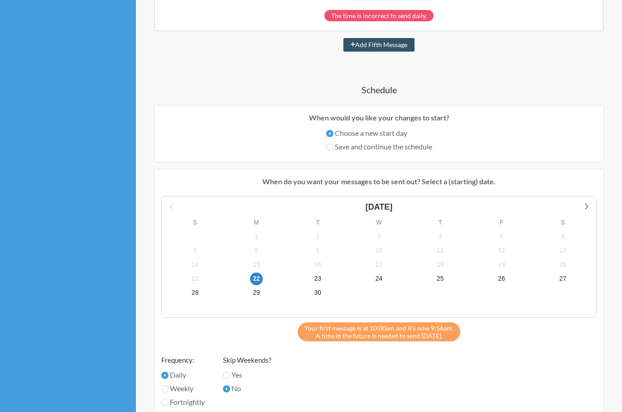
scroll to position [604, 0]
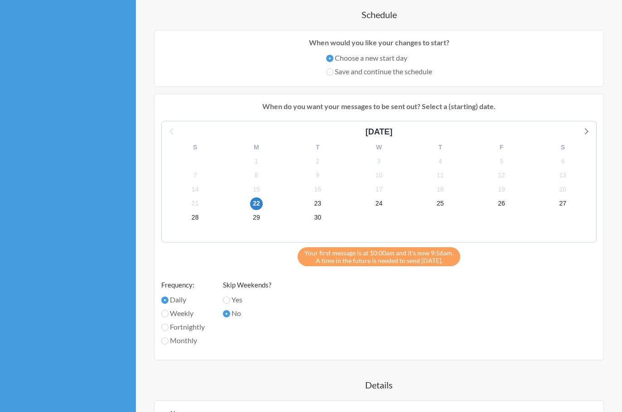
click at [352, 263] on div "Your first message is at 10:00am and it's now 9:56am. A time in the future is n…" at bounding box center [379, 256] width 163 height 19
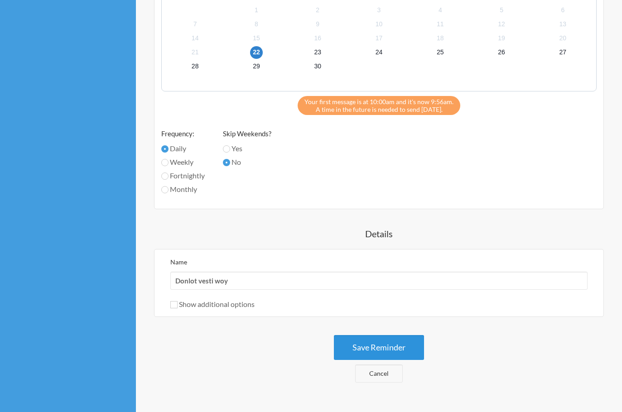
click at [367, 345] on button "Save Reminder" at bounding box center [379, 347] width 90 height 25
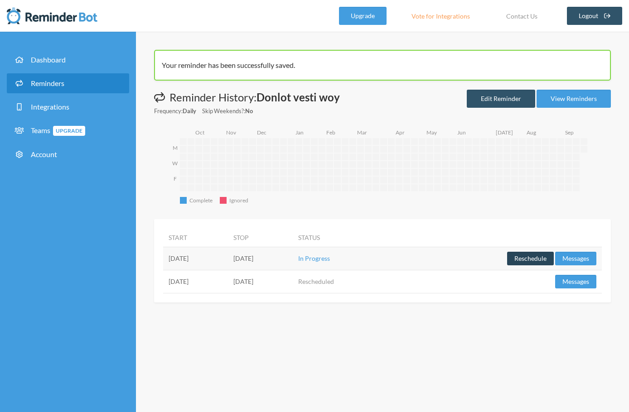
click at [533, 259] on button "Reschedule" at bounding box center [530, 259] width 47 height 14
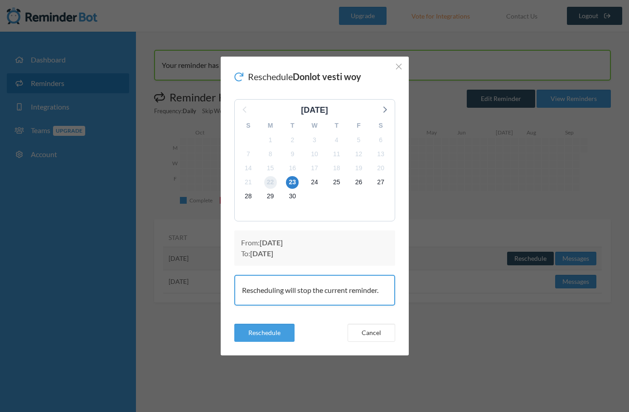
click at [273, 183] on span "22" at bounding box center [270, 182] width 13 height 13
click at [265, 328] on button "Reschedule" at bounding box center [264, 333] width 60 height 18
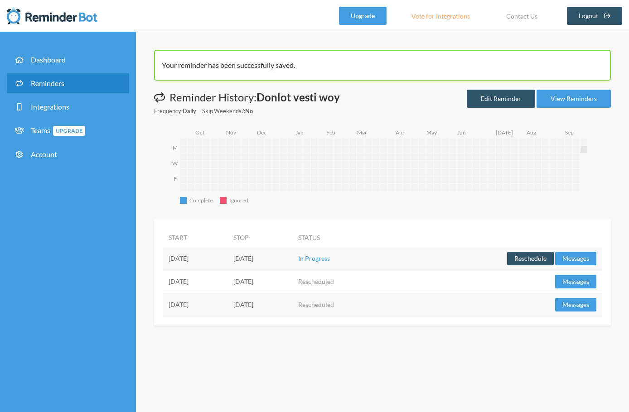
click at [391, 281] on td "Rescheduled" at bounding box center [342, 281] width 98 height 23
click at [542, 285] on td "Reschedule Messages" at bounding box center [496, 281] width 211 height 23
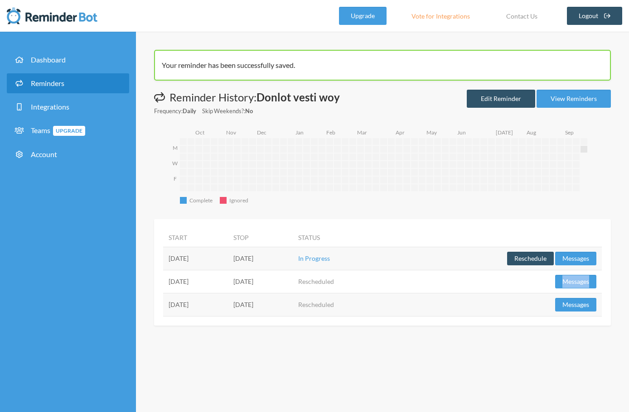
click at [542, 285] on td "Reschedule Messages" at bounding box center [496, 281] width 211 height 23
click at [533, 290] on td "Reschedule Messages" at bounding box center [496, 281] width 211 height 23
click at [531, 293] on td "Reschedule Messages" at bounding box center [496, 304] width 211 height 23
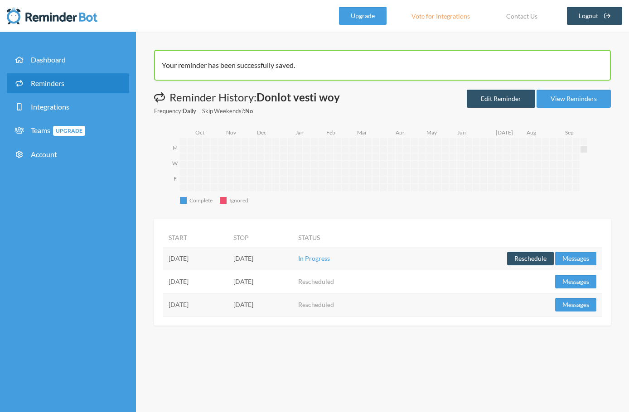
click at [506, 287] on td "Reschedule Messages" at bounding box center [496, 281] width 211 height 23
drag, startPoint x: 498, startPoint y: 286, endPoint x: 349, endPoint y: 286, distance: 148.6
click at [349, 286] on tr "Tuesday, September 23 Wednesday, September 24 Rescheduled Reschedule Messages" at bounding box center [382, 281] width 439 height 23
click at [293, 286] on td "Wednesday, September 24" at bounding box center [260, 281] width 65 height 23
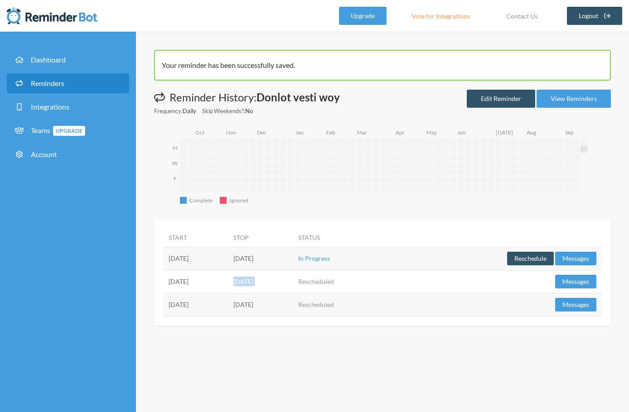
click at [293, 286] on td "Wednesday, September 24" at bounding box center [260, 281] width 65 height 23
click at [391, 285] on td "Rescheduled" at bounding box center [342, 281] width 98 height 23
click at [479, 257] on td "Reschedule Messages" at bounding box center [496, 258] width 211 height 23
click at [536, 258] on button "Reschedule" at bounding box center [530, 259] width 47 height 14
click at [517, 100] on link "Edit Reminder" at bounding box center [501, 99] width 68 height 18
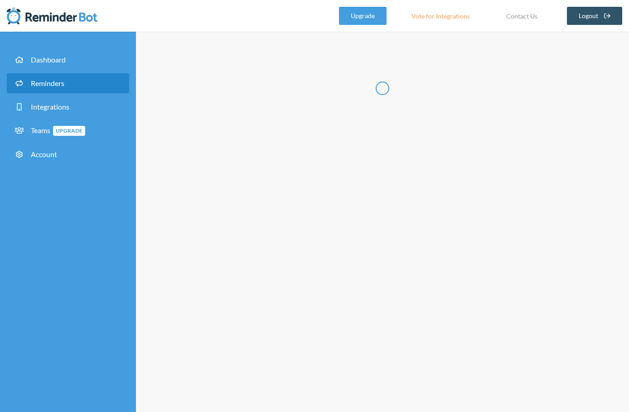
radio input "false"
radio input "true"
type input "Donlot vesti woy"
select select "10:00:00"
select select "11:30:00"
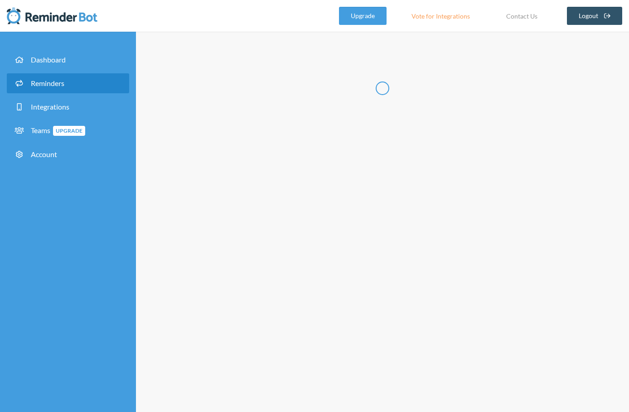
select select "14:30:00"
select select "16:00:00"
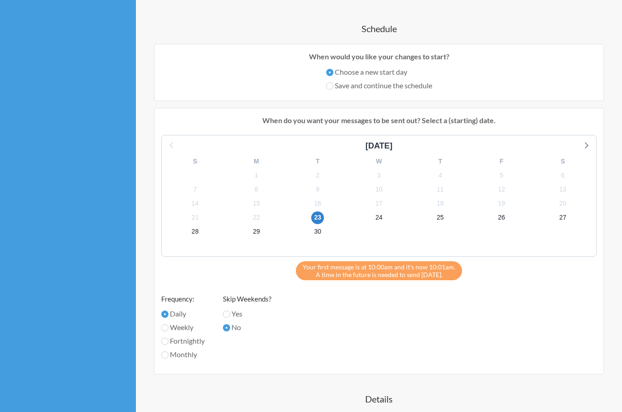
scroll to position [680, 0]
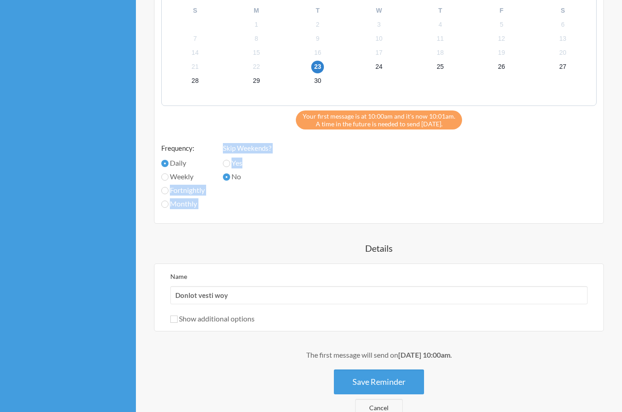
drag, startPoint x: 217, startPoint y: 189, endPoint x: 170, endPoint y: 189, distance: 46.7
click at [170, 189] on div "September 2025 S M T W T F S 31 1 2 3 4 5 6 7 8 9 10 11 12 13 14 15 16 17 18 19…" at bounding box center [378, 100] width 435 height 233
copy div "Fortnightly Monthly Skip Weekends? Yes"
drag, startPoint x: 144, startPoint y: 198, endPoint x: 148, endPoint y: 189, distance: 9.9
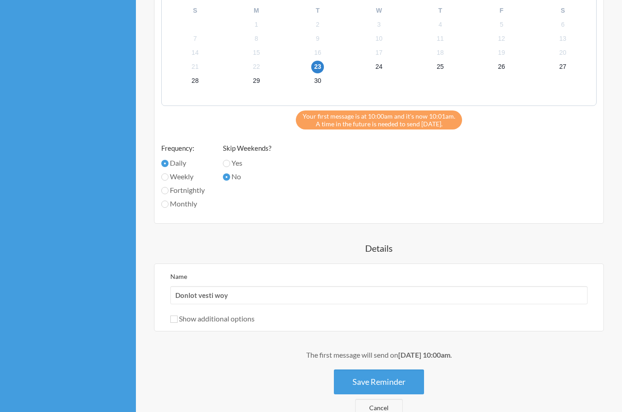
click at [180, 321] on label "Show additional options" at bounding box center [212, 318] width 84 height 9
click at [178, 321] on input "Show additional options" at bounding box center [173, 319] width 7 height 7
checkbox input "true"
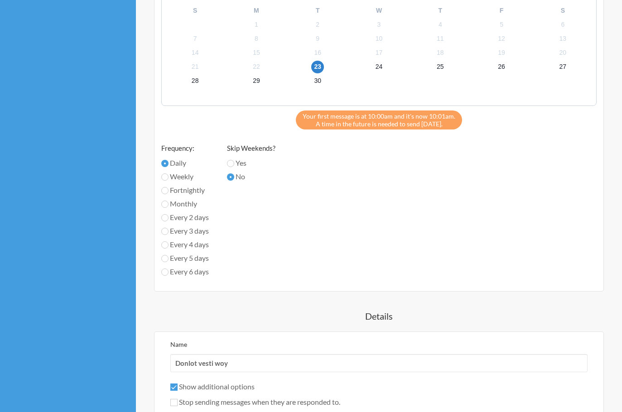
click at [207, 221] on label "Every 2 days" at bounding box center [185, 217] width 48 height 11
click at [169, 221] on input "Every 2 days" at bounding box center [164, 217] width 7 height 7
radio input "true"
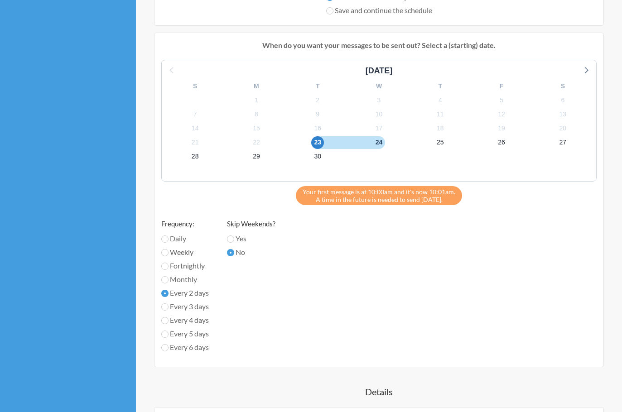
click at [188, 310] on label "Every 3 days" at bounding box center [185, 306] width 48 height 11
click at [169, 310] on input "Every 3 days" at bounding box center [164, 307] width 7 height 7
radio input "true"
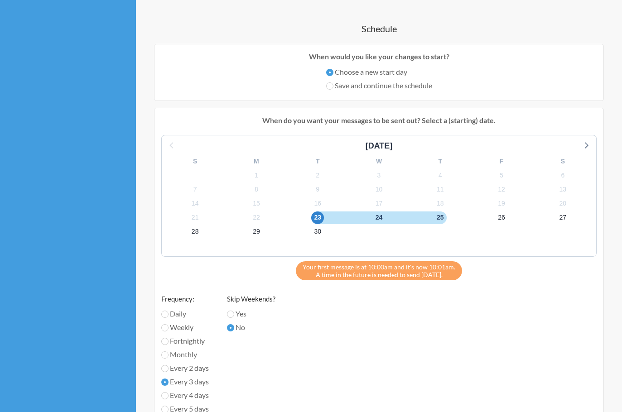
click at [184, 367] on label "Every 2 days" at bounding box center [185, 368] width 48 height 11
click at [169, 367] on input "Every 2 days" at bounding box center [164, 368] width 7 height 7
radio input "true"
click at [179, 313] on label "Daily" at bounding box center [185, 314] width 48 height 11
click at [169, 313] on input "Daily" at bounding box center [164, 314] width 7 height 7
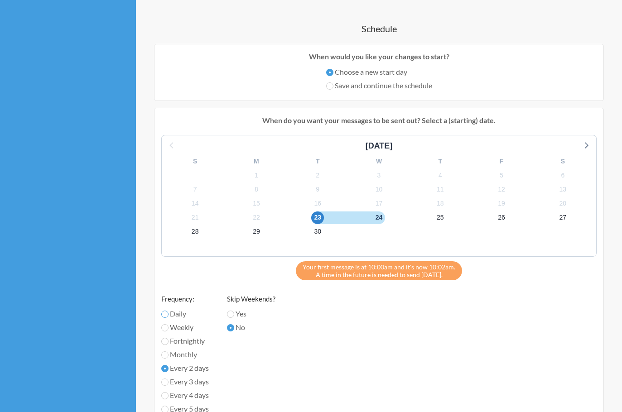
radio input "true"
click at [189, 369] on label "Every 2 days" at bounding box center [185, 368] width 48 height 11
click at [169, 369] on input "Every 2 days" at bounding box center [164, 368] width 7 height 7
radio input "true"
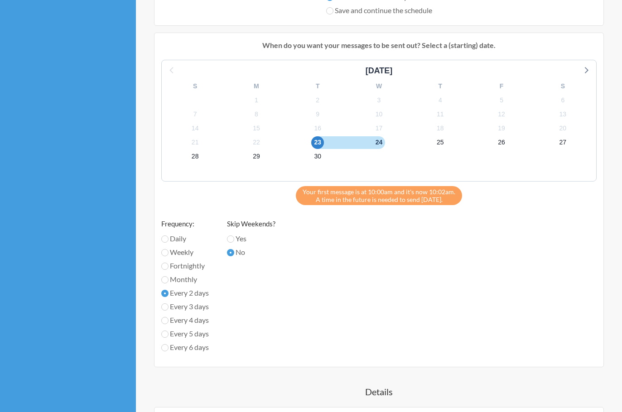
click at [200, 308] on label "Every 3 days" at bounding box center [185, 306] width 48 height 11
click at [169, 308] on input "Every 3 days" at bounding box center [164, 307] width 7 height 7
radio input "true"
click at [183, 241] on label "Daily" at bounding box center [185, 238] width 48 height 11
click at [169, 241] on input "Daily" at bounding box center [164, 239] width 7 height 7
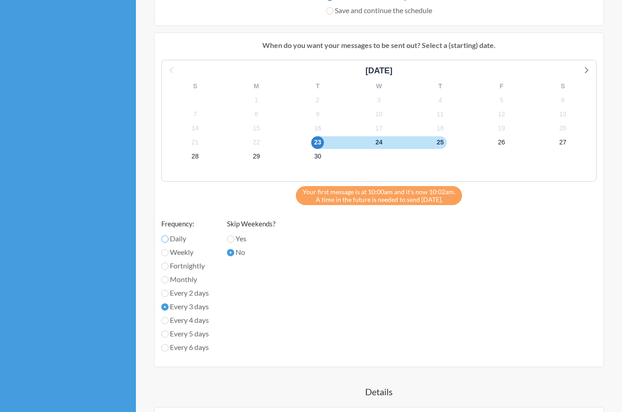
radio input "true"
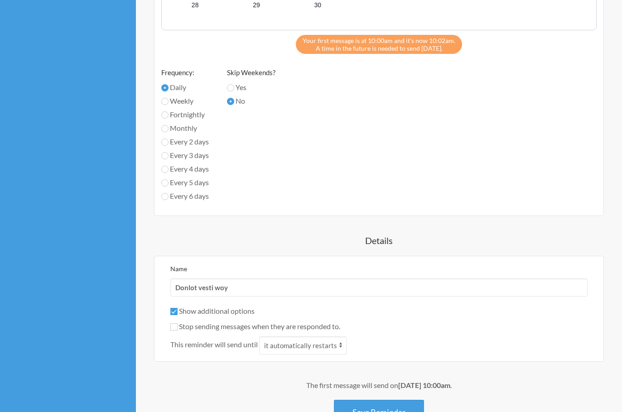
scroll to position [886, 0]
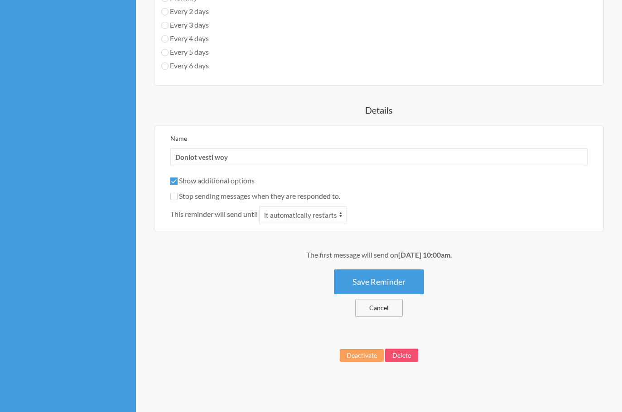
click at [386, 305] on link "Cancel" at bounding box center [379, 308] width 48 height 18
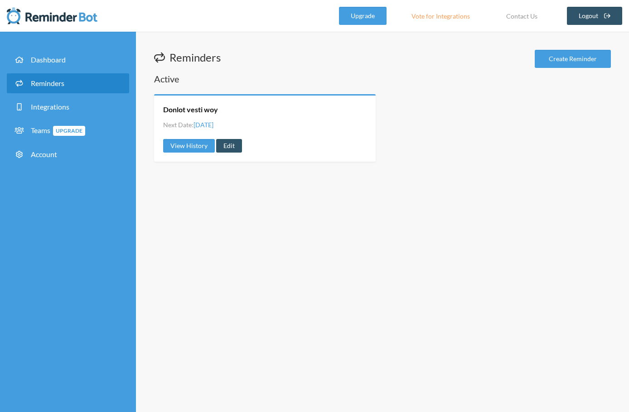
drag, startPoint x: 541, startPoint y: 252, endPoint x: 534, endPoint y: 250, distance: 7.5
click at [541, 252] on div "Reminders Create Reminder Active Donlot vesti woy Next Date: Monday, September …" at bounding box center [382, 222] width 493 height 381
click at [387, 220] on div "Reminders Create Reminder Active Donlot vesti woy Next Date: Monday, September …" at bounding box center [382, 222] width 493 height 381
